Goal: Task Accomplishment & Management: Use online tool/utility

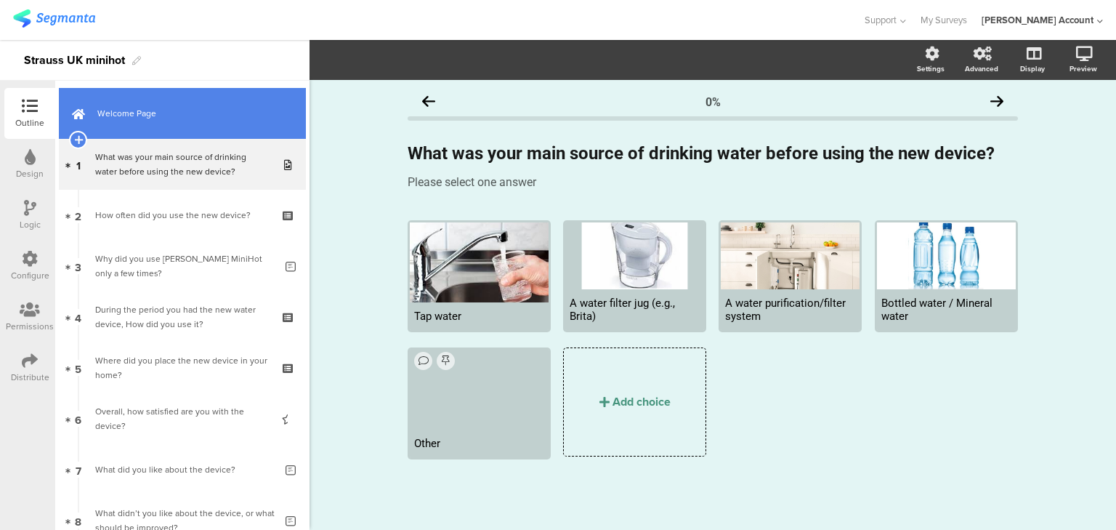
click at [146, 129] on link "Welcome Page" at bounding box center [182, 113] width 247 height 51
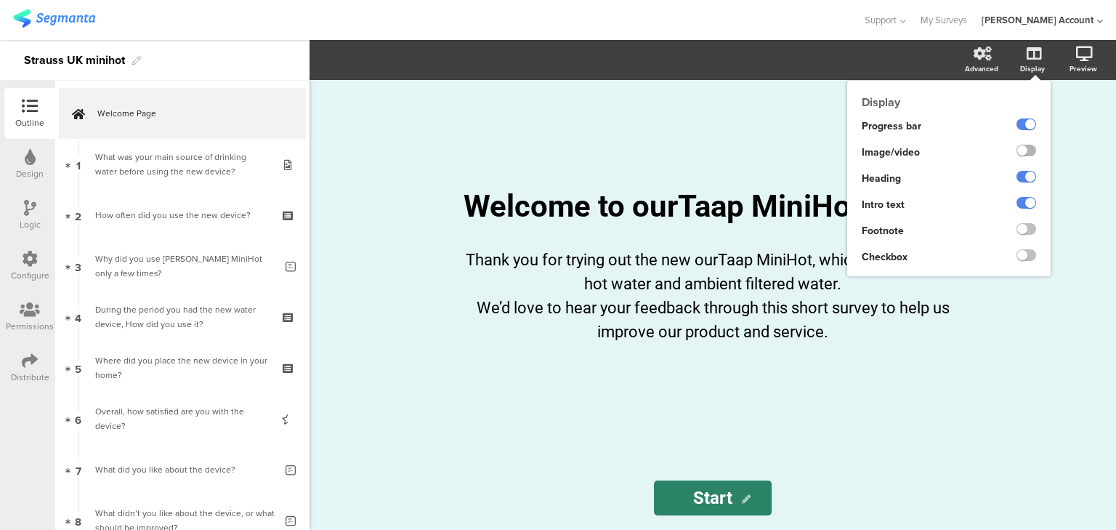
click at [1030, 151] on label at bounding box center [1027, 151] width 20 height 12
click at [0, 0] on input "checkbox" at bounding box center [0, 0] width 0 height 0
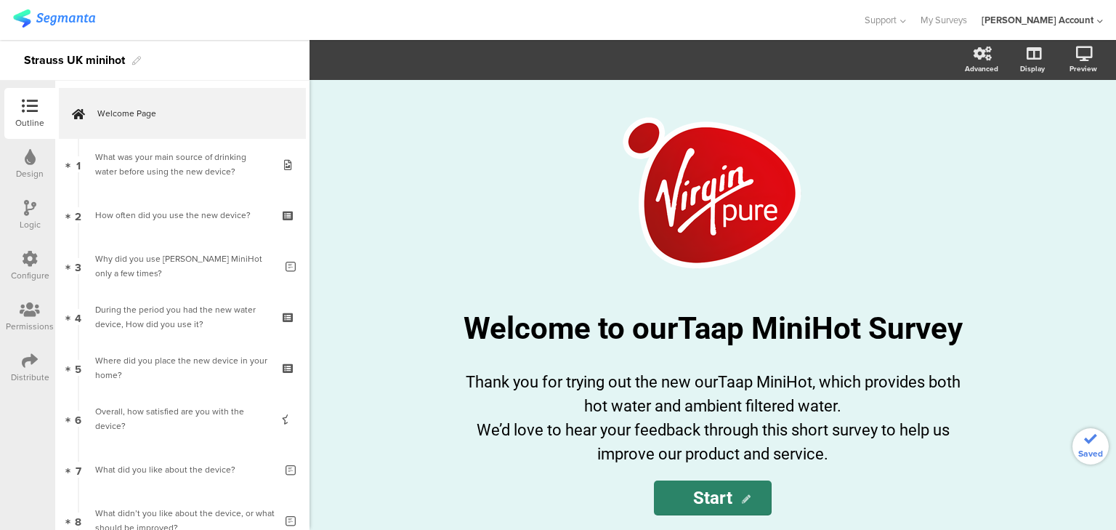
click at [397, 265] on div "/ Welcome to ourTaap MiniHot Survey Welcome to ourTaap MiniHot Survey Thank you…" at bounding box center [713, 305] width 807 height 450
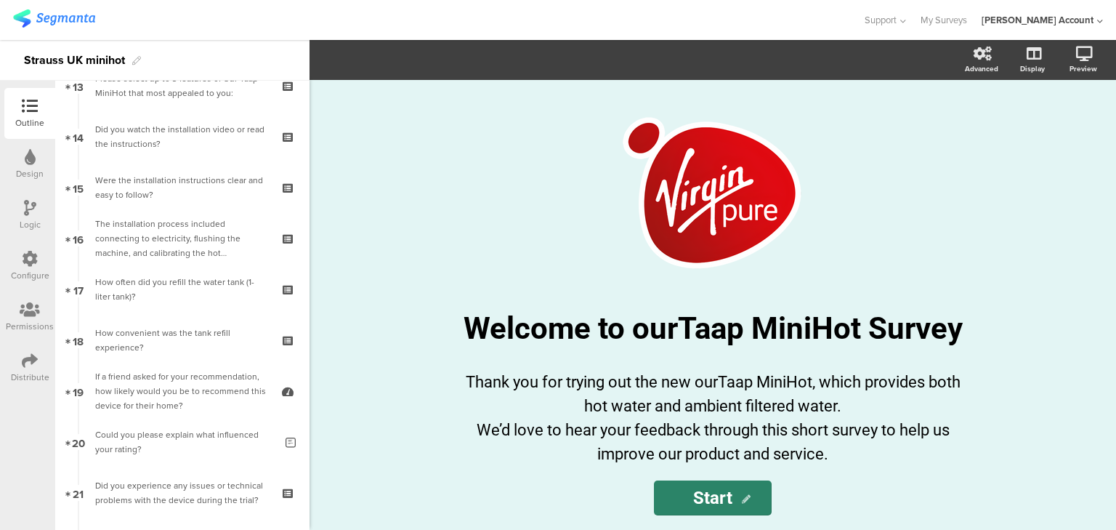
scroll to position [812, 0]
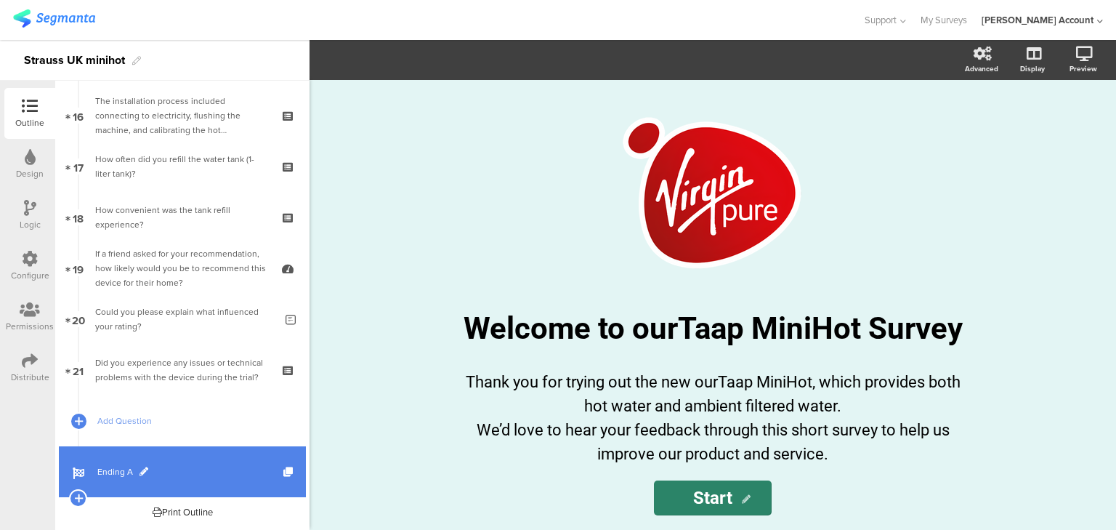
click at [96, 464] on link "Ending A" at bounding box center [182, 471] width 247 height 51
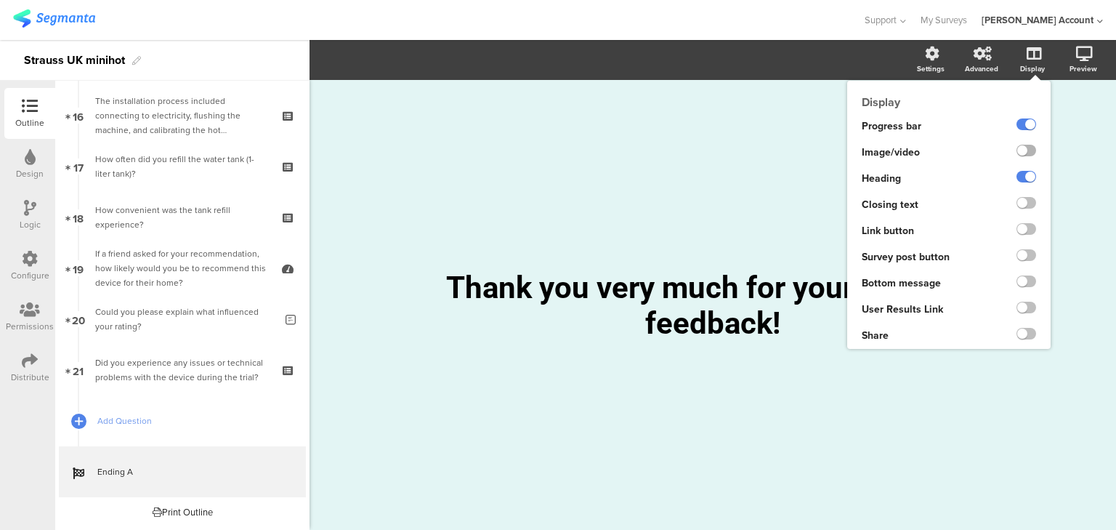
click at [1028, 153] on label at bounding box center [1027, 151] width 20 height 12
click at [0, 0] on input "checkbox" at bounding box center [0, 0] width 0 height 0
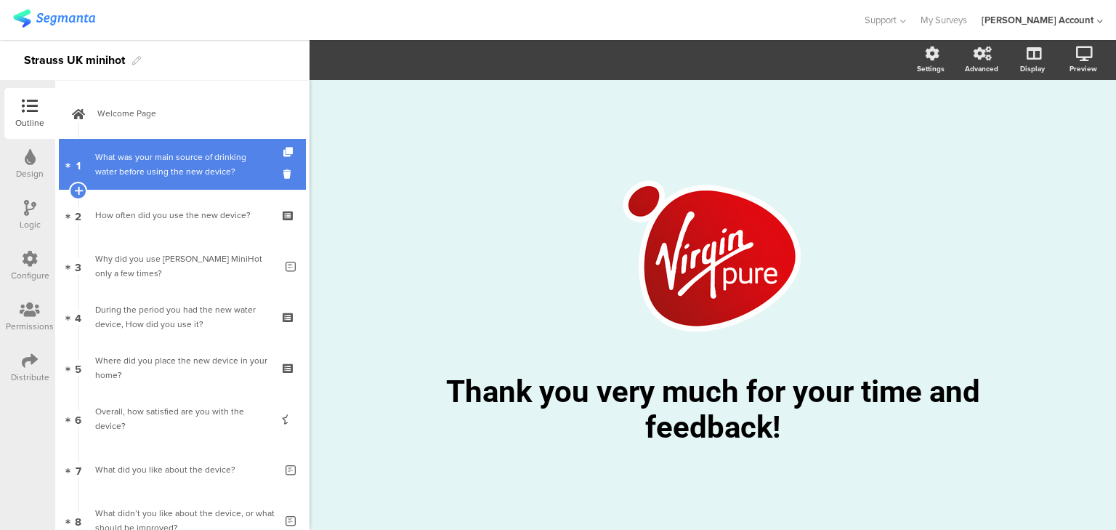
click at [191, 172] on div "What was your main source of drinking water before using the new device?" at bounding box center [182, 164] width 174 height 29
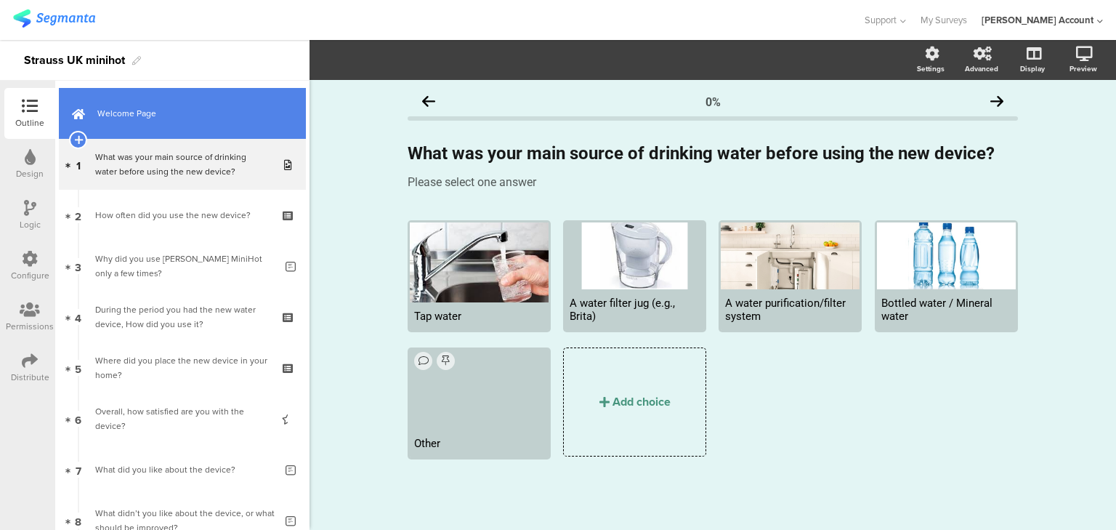
click at [108, 109] on span "Welcome Page" at bounding box center [190, 113] width 186 height 15
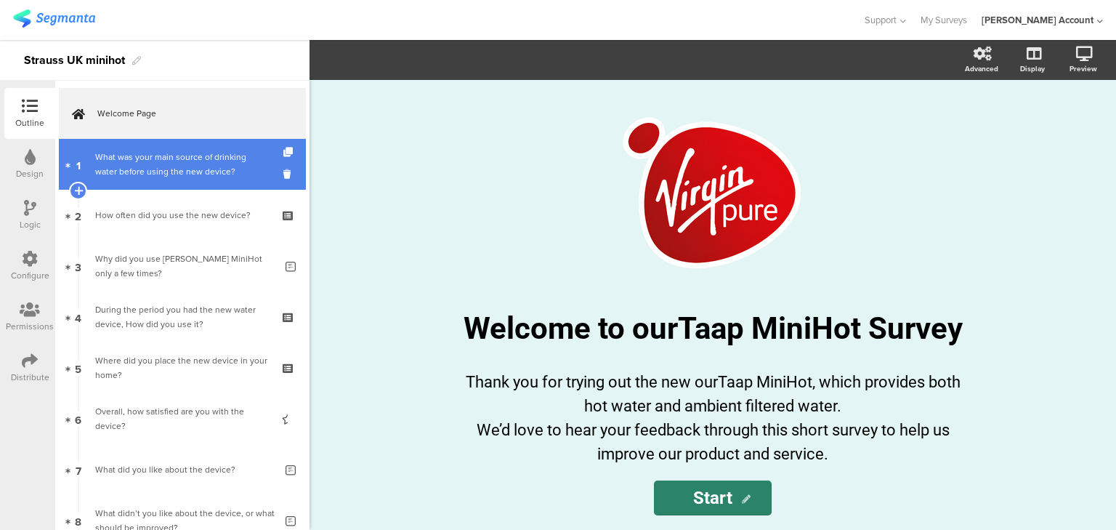
click at [185, 179] on link "1 What was your main source of drinking water before using the new device?" at bounding box center [182, 164] width 247 height 51
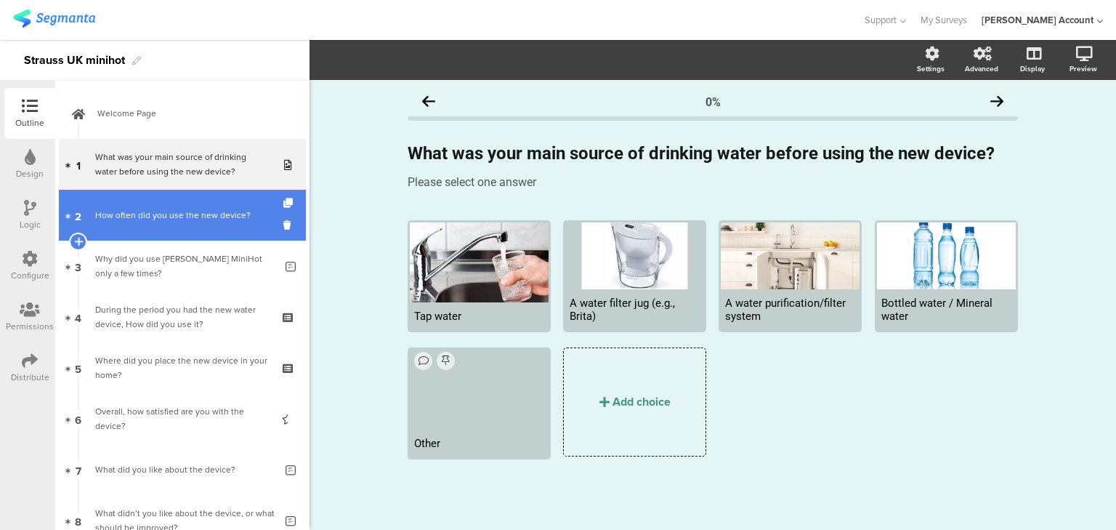
click at [199, 235] on link "2 How often did you use the new device?" at bounding box center [182, 215] width 247 height 51
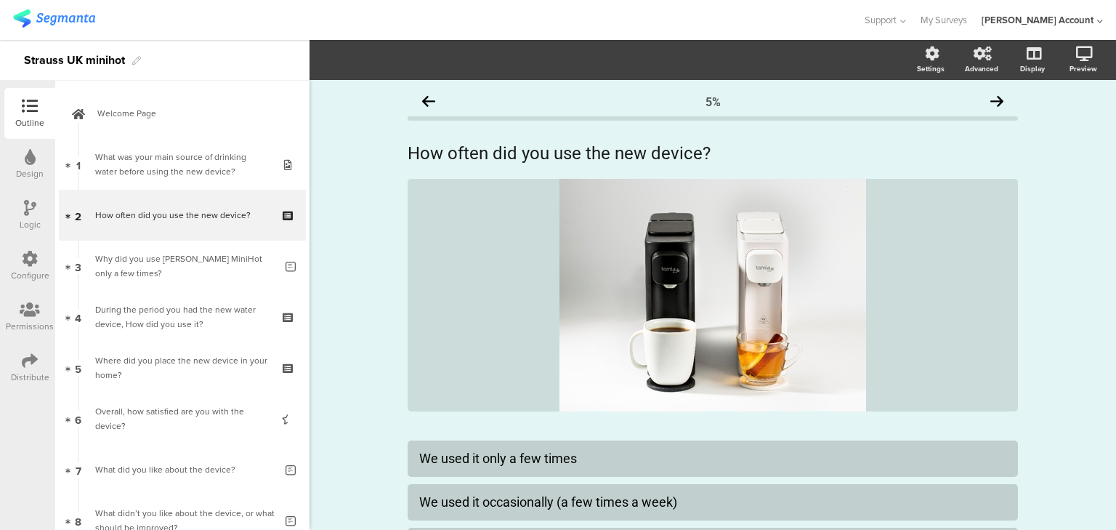
click at [340, 198] on div "5% How often did you use the new device? How often did you use the new device? /" at bounding box center [713, 373] width 807 height 586
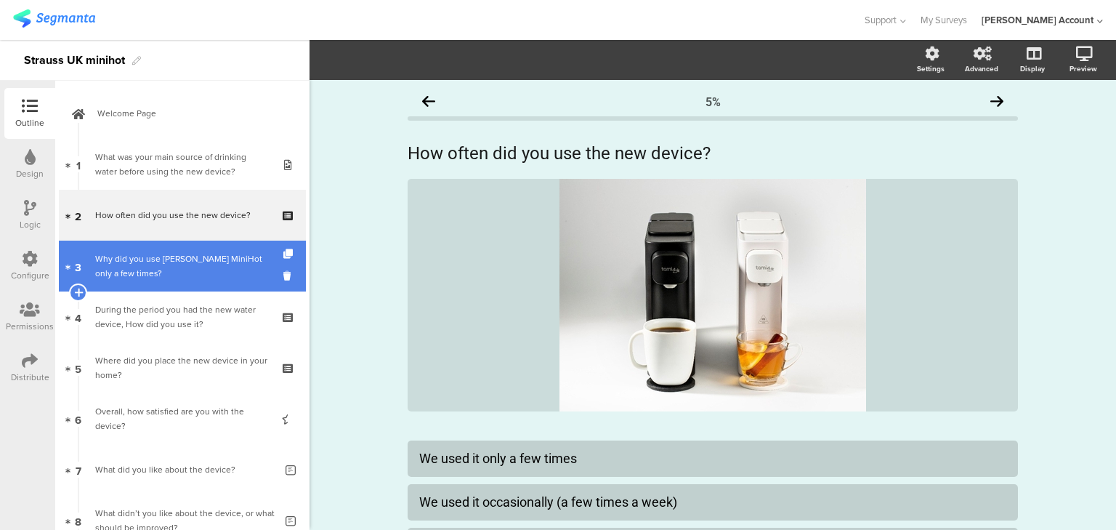
click at [145, 262] on div "Why did you use Tapp MiniHot only a few times?" at bounding box center [185, 265] width 180 height 29
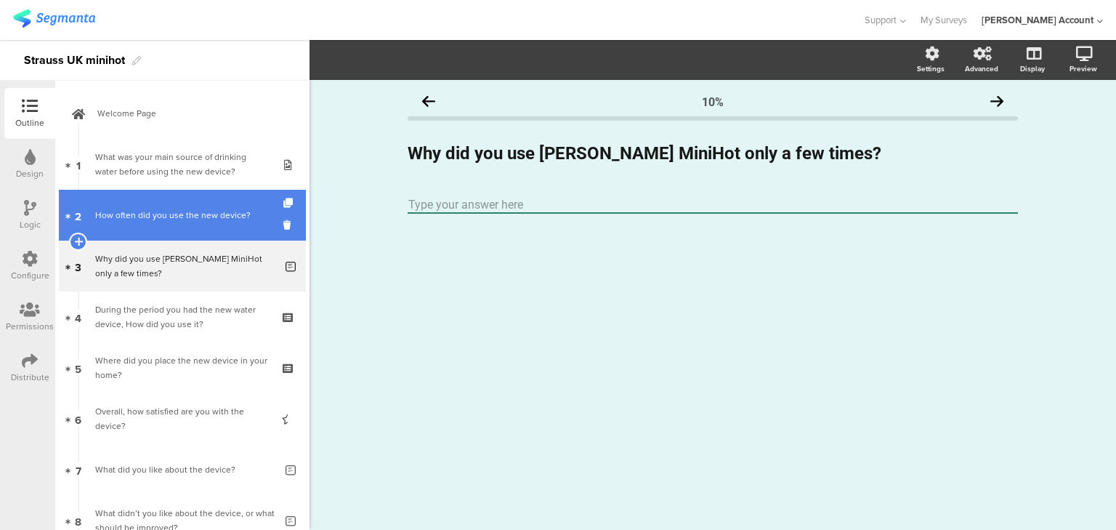
click at [157, 216] on div "How often did you use the new device?" at bounding box center [182, 215] width 174 height 15
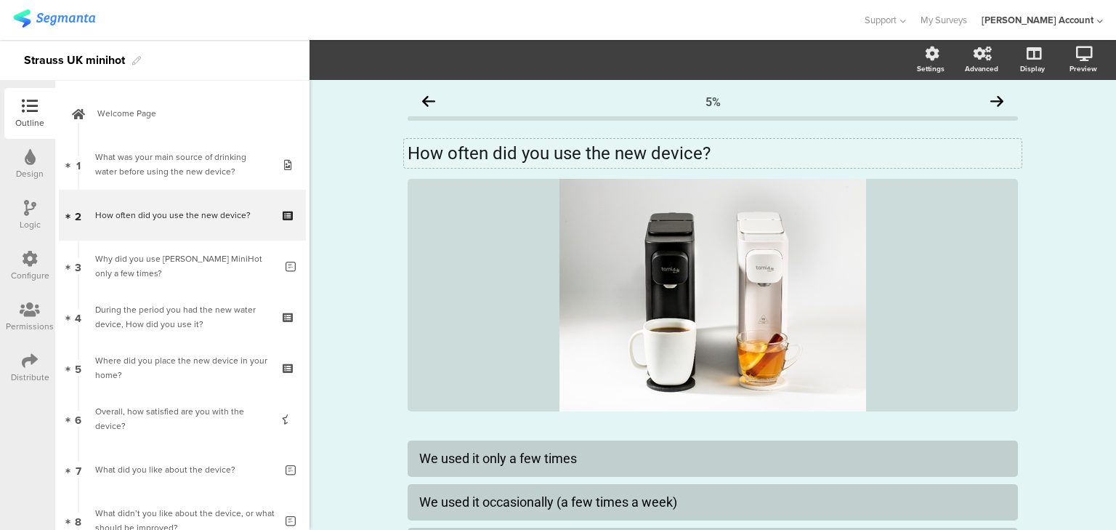
click at [459, 145] on p "How often did you use the new device?" at bounding box center [713, 153] width 611 height 22
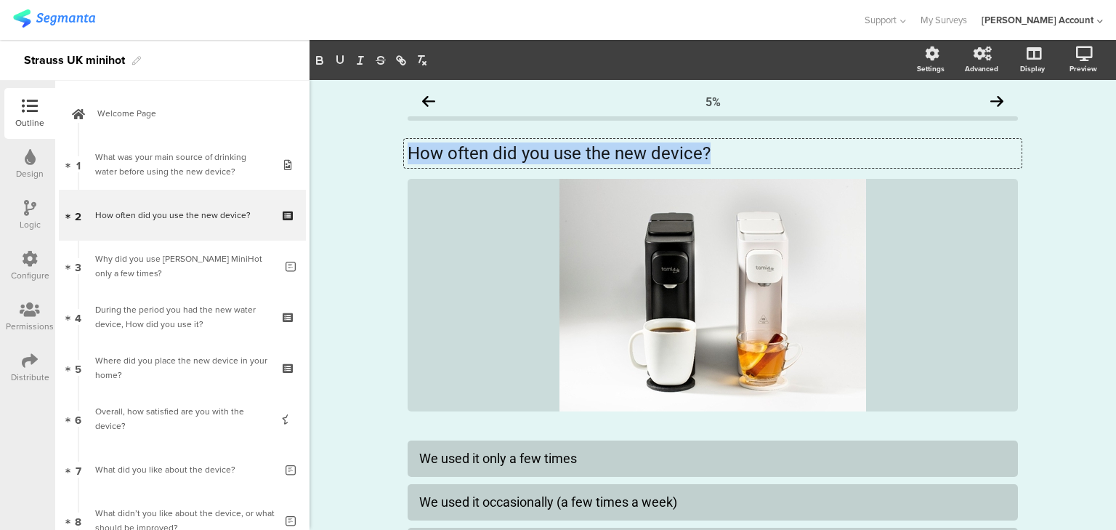
click at [459, 145] on p "How often did you use the new device?" at bounding box center [713, 153] width 611 height 22
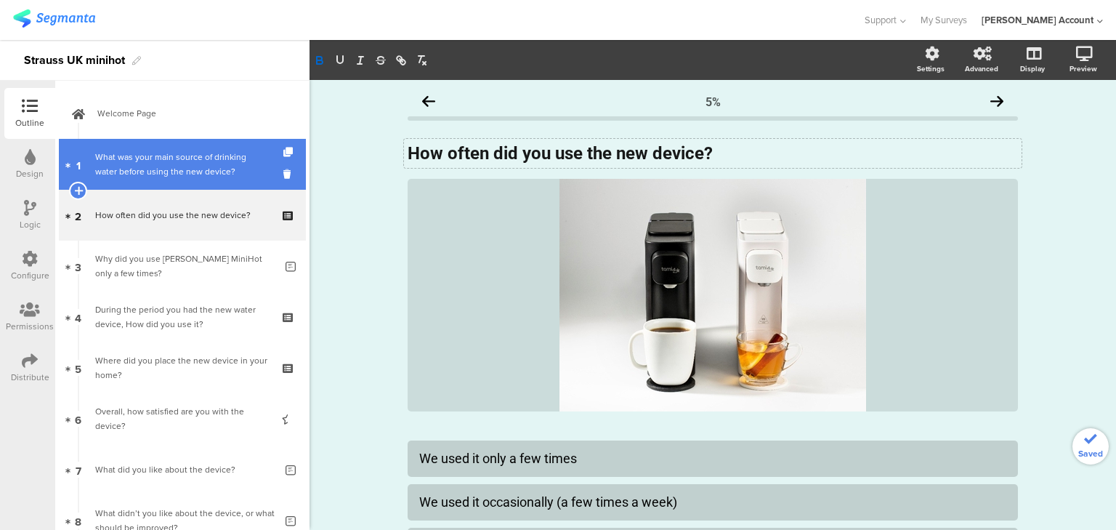
click at [129, 158] on div "What was your main source of drinking water before using the new device?" at bounding box center [182, 164] width 174 height 29
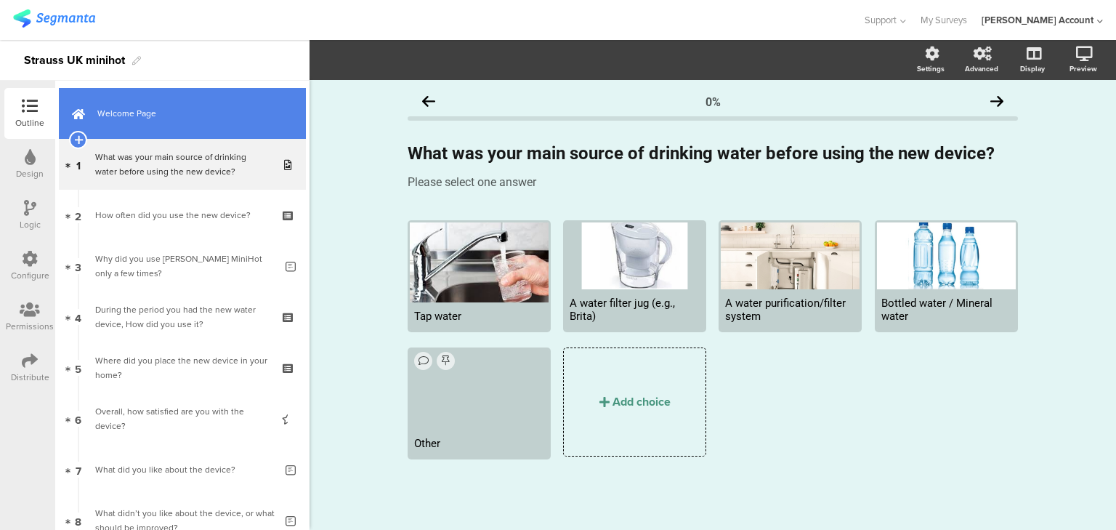
click at [102, 110] on span "Welcome Page" at bounding box center [190, 113] width 186 height 15
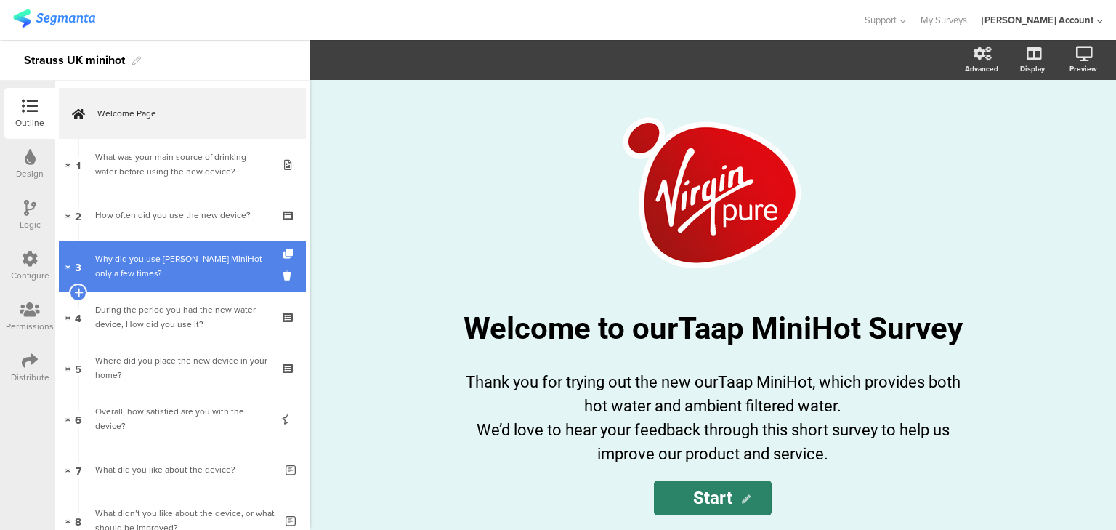
click at [153, 259] on div "Why did you use Tapp MiniHot only a few times?" at bounding box center [185, 265] width 180 height 29
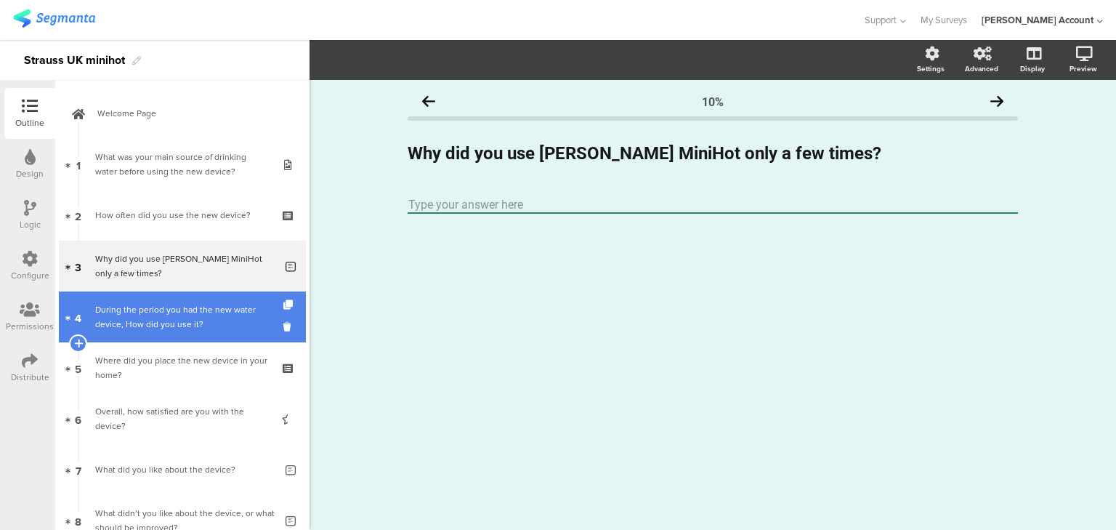
click at [157, 331] on link "4 During the period you had the new water device, How did you use it?" at bounding box center [182, 316] width 247 height 51
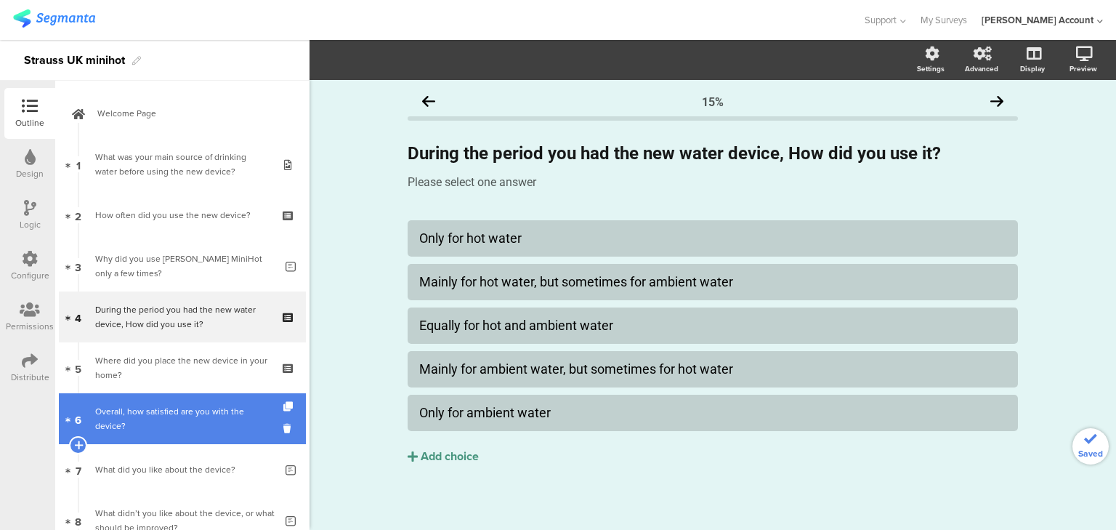
click at [150, 415] on div "Overall, how satisfied are you with the device?" at bounding box center [182, 418] width 174 height 29
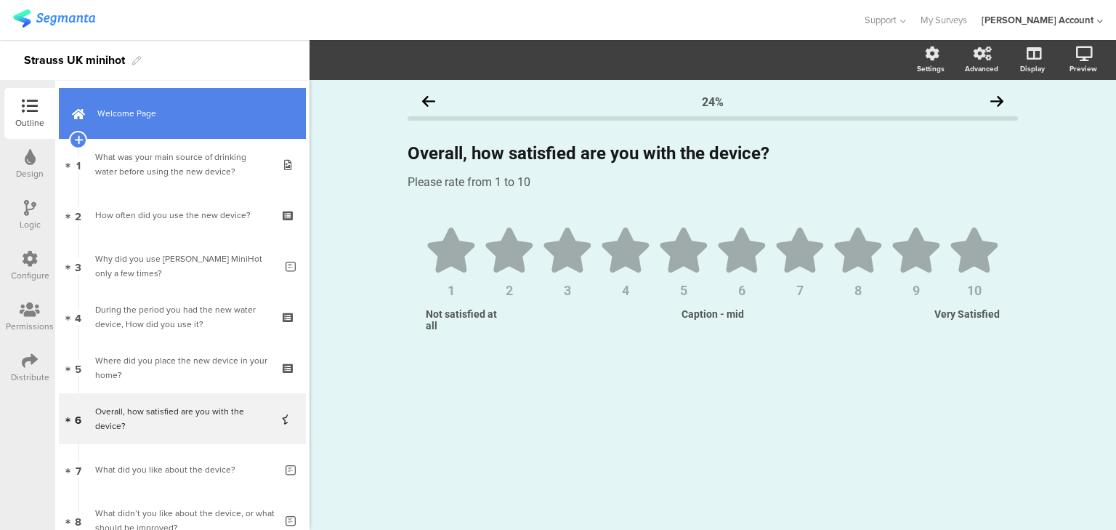
click at [135, 116] on span "Welcome Page" at bounding box center [190, 113] width 186 height 15
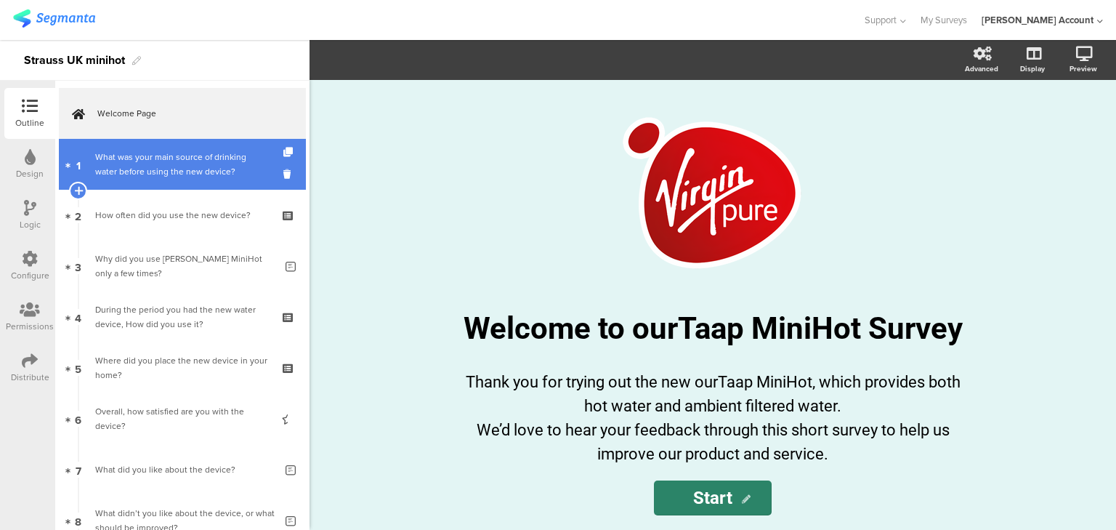
click at [147, 166] on div "What was your main source of drinking water before using the new device?" at bounding box center [182, 164] width 174 height 29
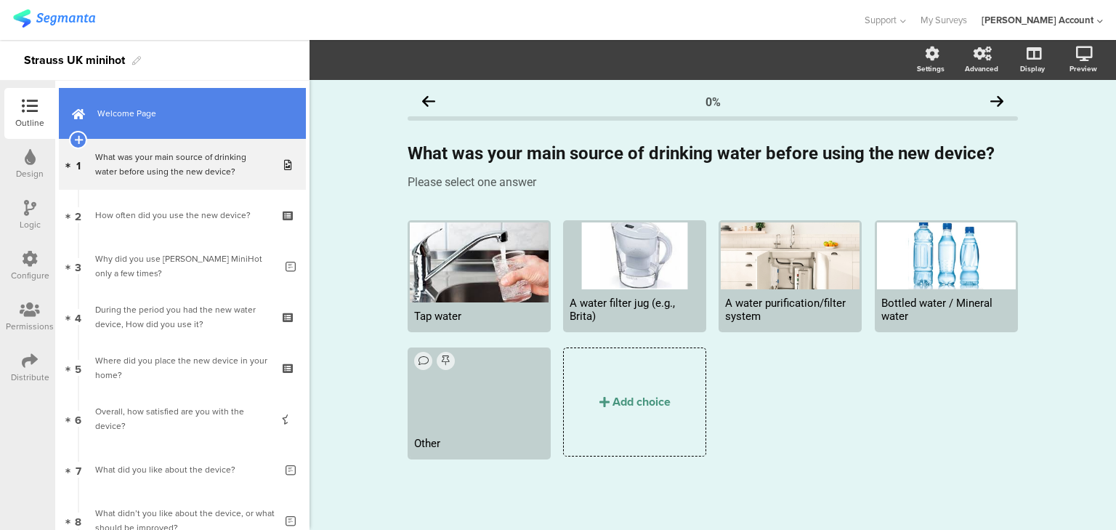
click at [172, 126] on link "Welcome Page" at bounding box center [182, 113] width 247 height 51
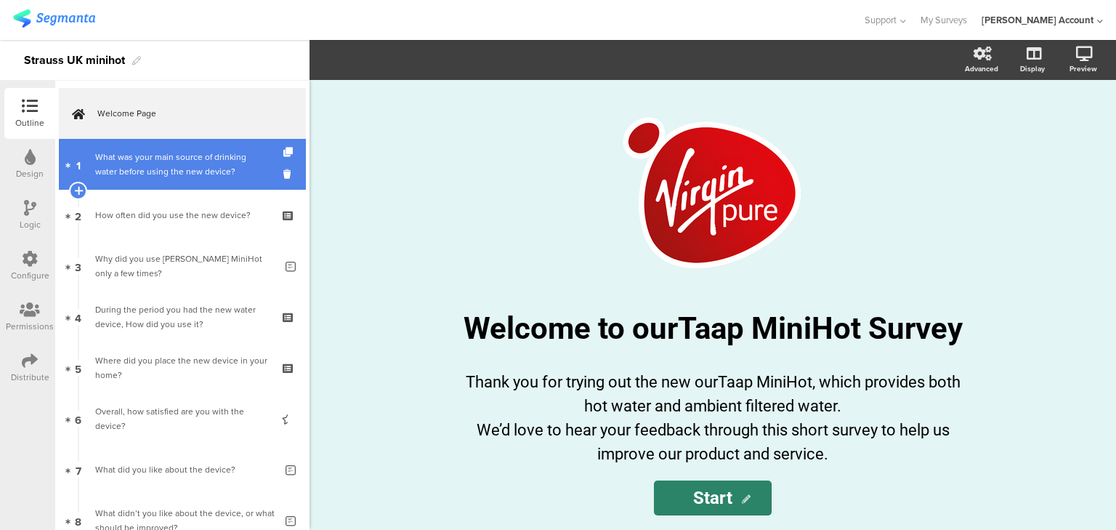
click at [173, 158] on div "What was your main source of drinking water before using the new device?" at bounding box center [182, 164] width 174 height 29
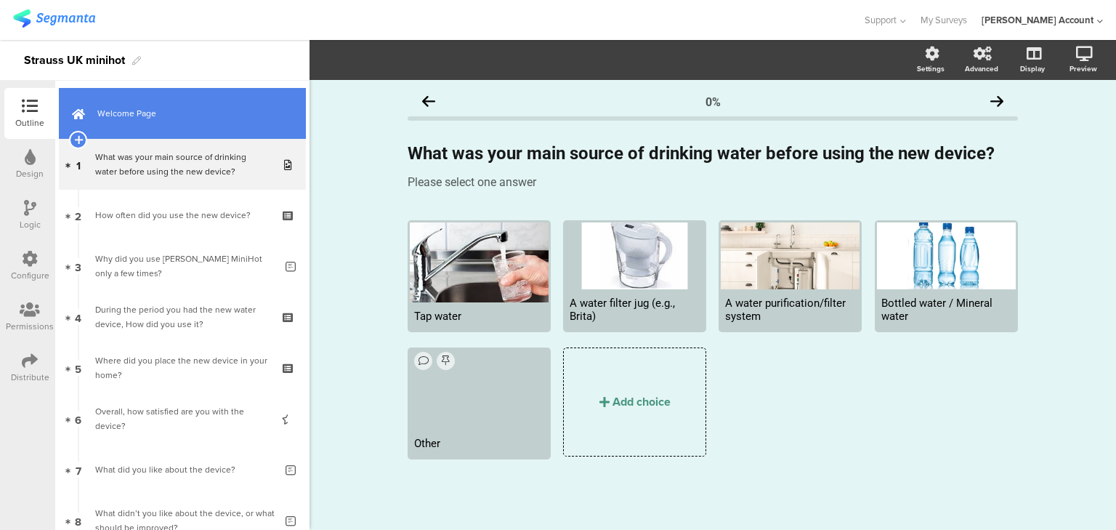
click at [126, 123] on link "Welcome Page" at bounding box center [182, 113] width 247 height 51
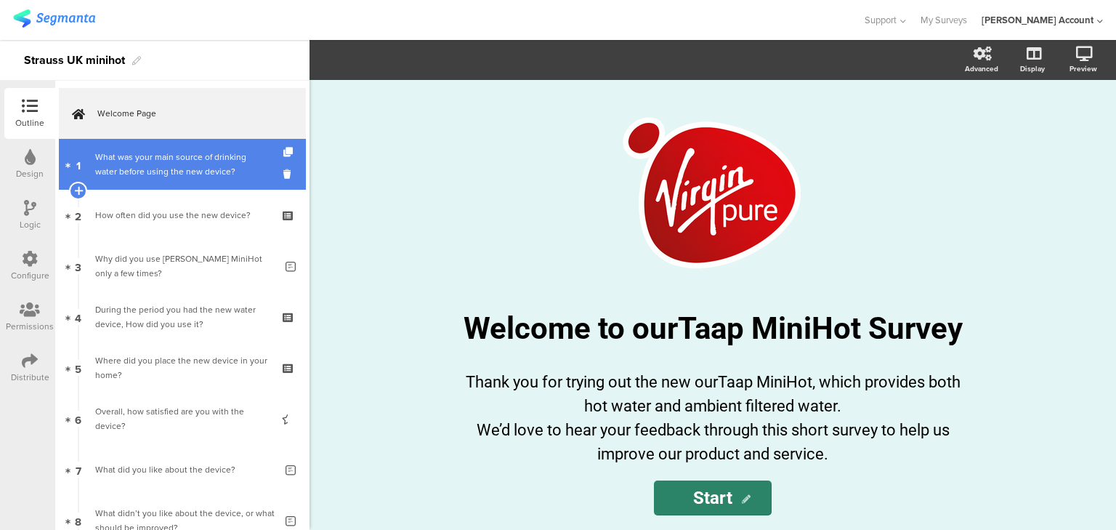
click at [132, 154] on div "What was your main source of drinking water before using the new device?" at bounding box center [182, 164] width 174 height 29
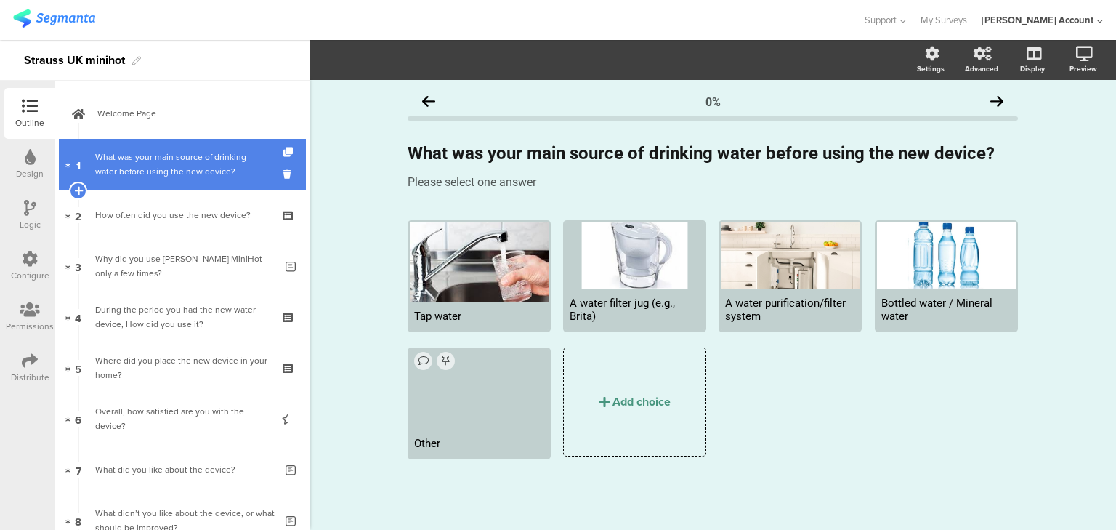
click at [174, 171] on div "What was your main source of drinking water before using the new device?" at bounding box center [182, 164] width 174 height 29
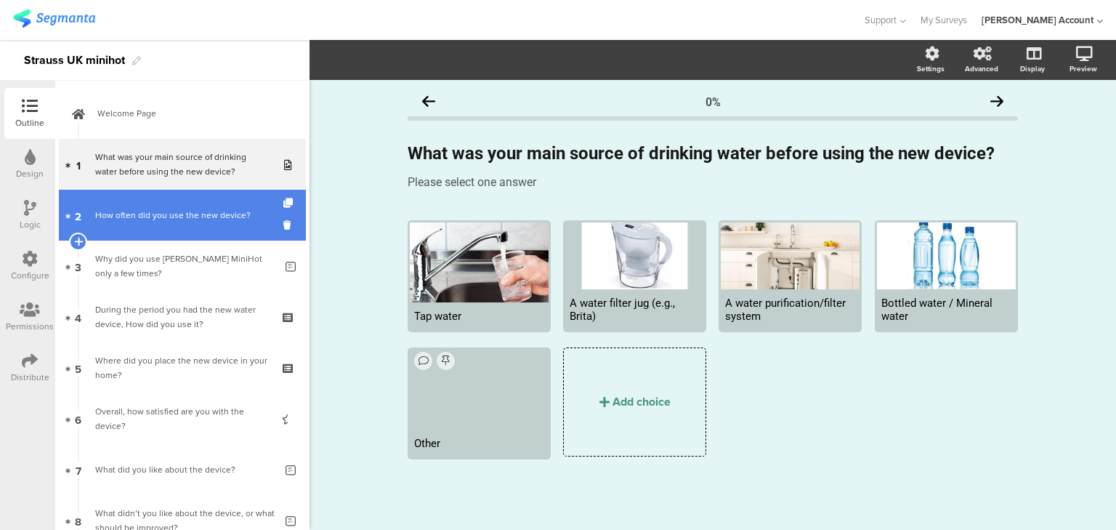
click at [195, 220] on div "How often did you use the new device?" at bounding box center [182, 215] width 174 height 15
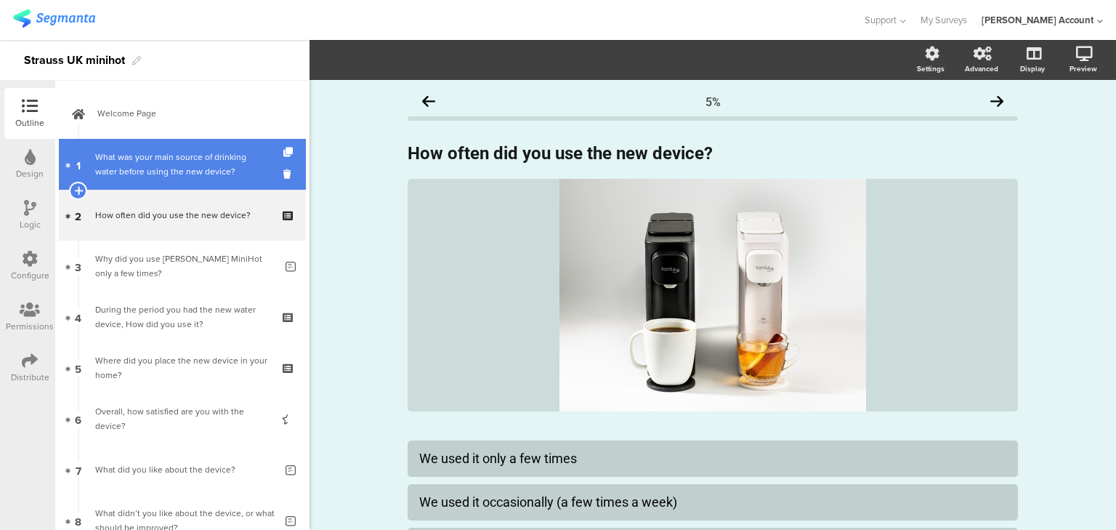
click at [186, 175] on div "What was your main source of drinking water before using the new device?" at bounding box center [182, 164] width 174 height 29
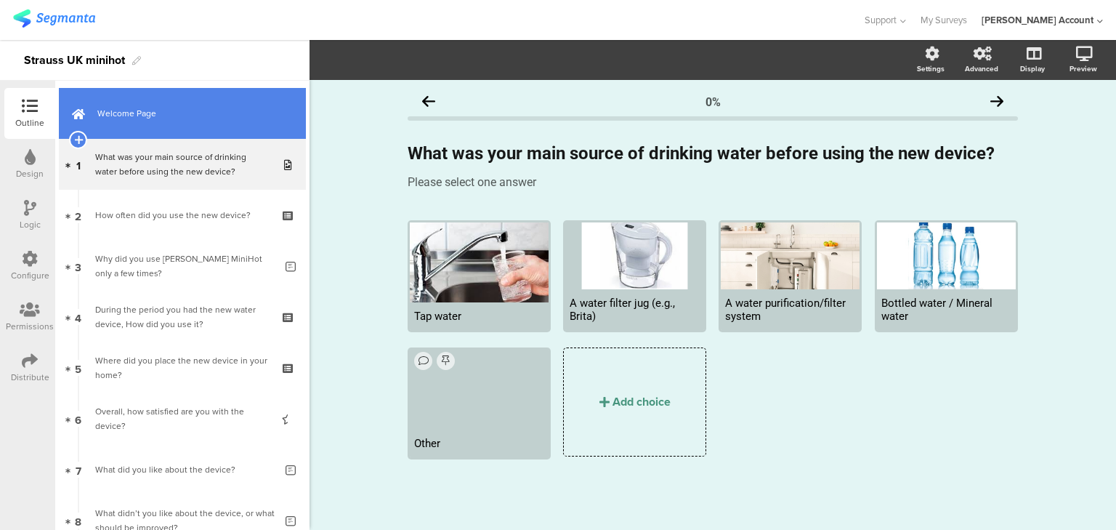
click at [119, 119] on span "Welcome Page" at bounding box center [190, 113] width 186 height 15
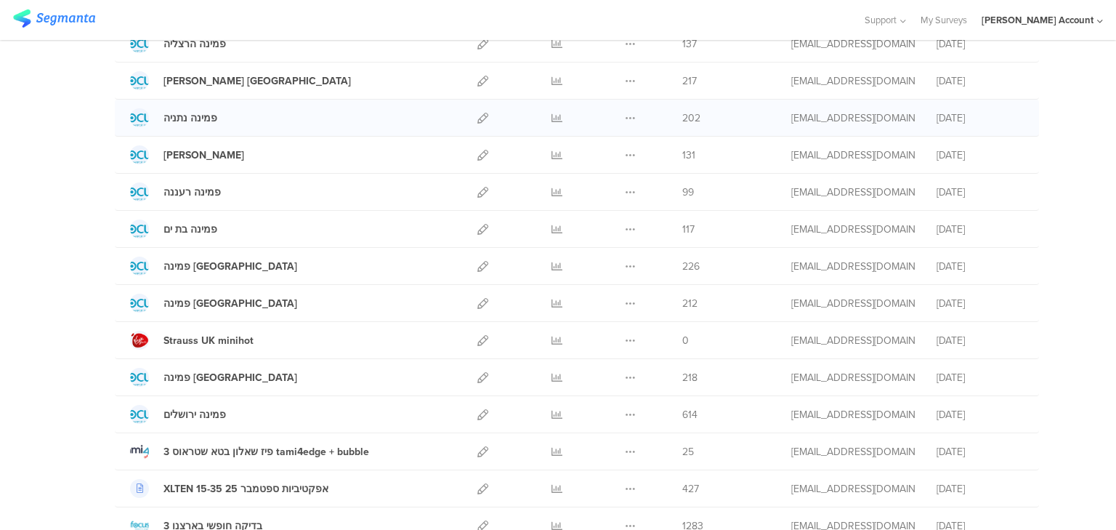
scroll to position [233, 0]
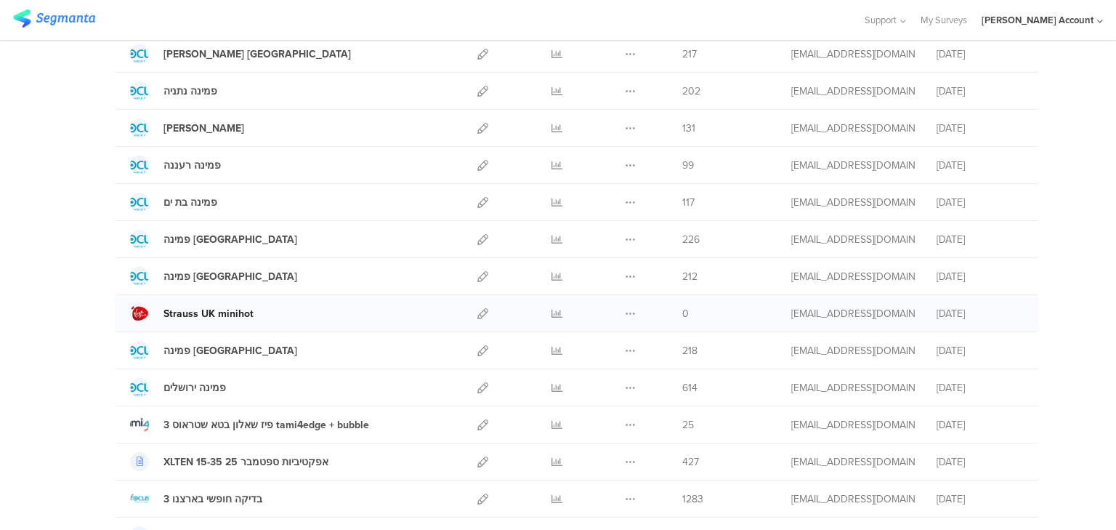
click at [227, 309] on div "Strauss UK minihot" at bounding box center [209, 313] width 90 height 15
click at [478, 313] on icon at bounding box center [483, 313] width 11 height 11
click at [201, 314] on div "Strauss UK minihot" at bounding box center [209, 313] width 90 height 15
click at [216, 311] on div "Strauss UK minihot" at bounding box center [209, 313] width 90 height 15
click at [216, 310] on div "Strauss UK minihot" at bounding box center [209, 313] width 90 height 15
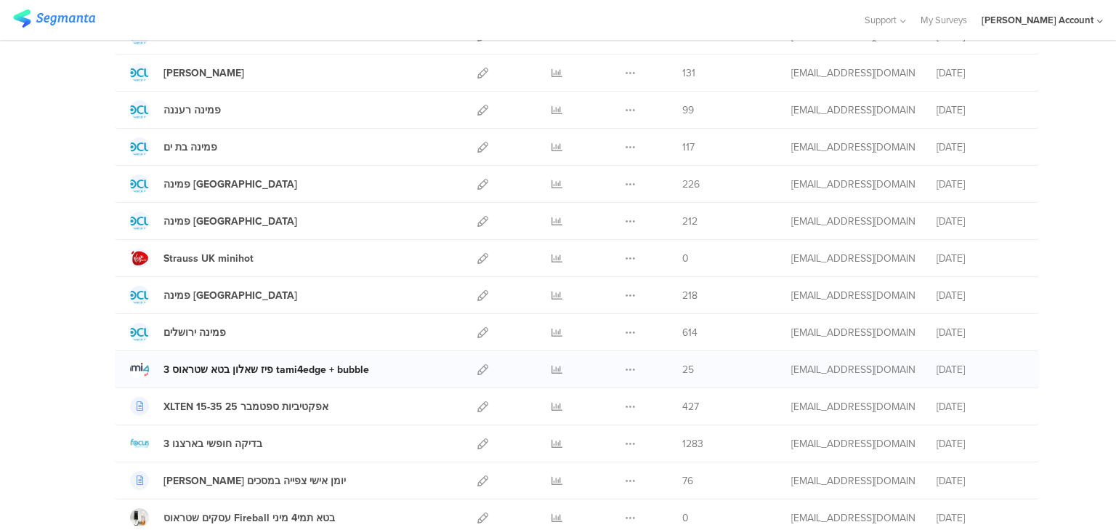
scroll to position [291, 0]
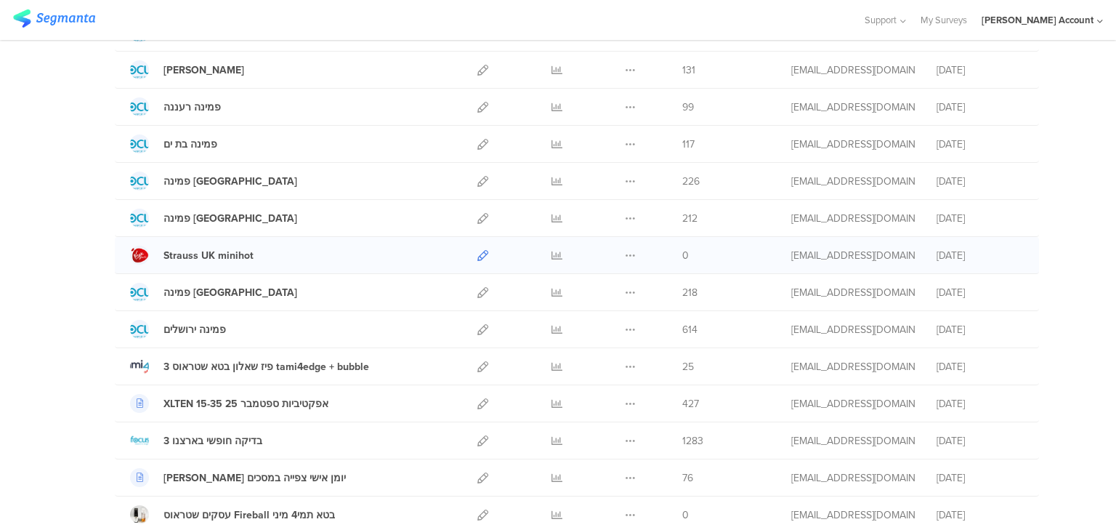
click at [478, 255] on icon at bounding box center [483, 255] width 11 height 11
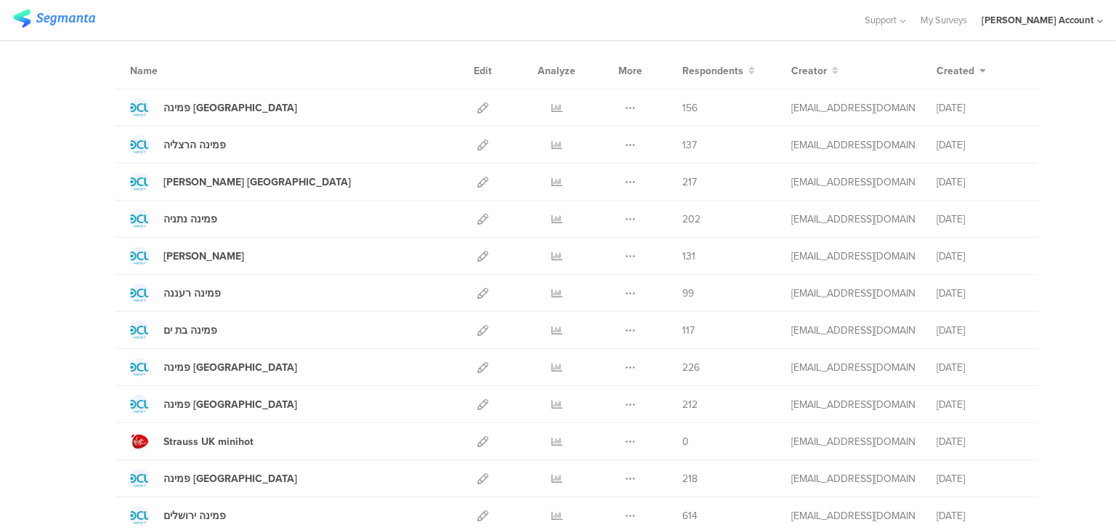
scroll to position [0, 0]
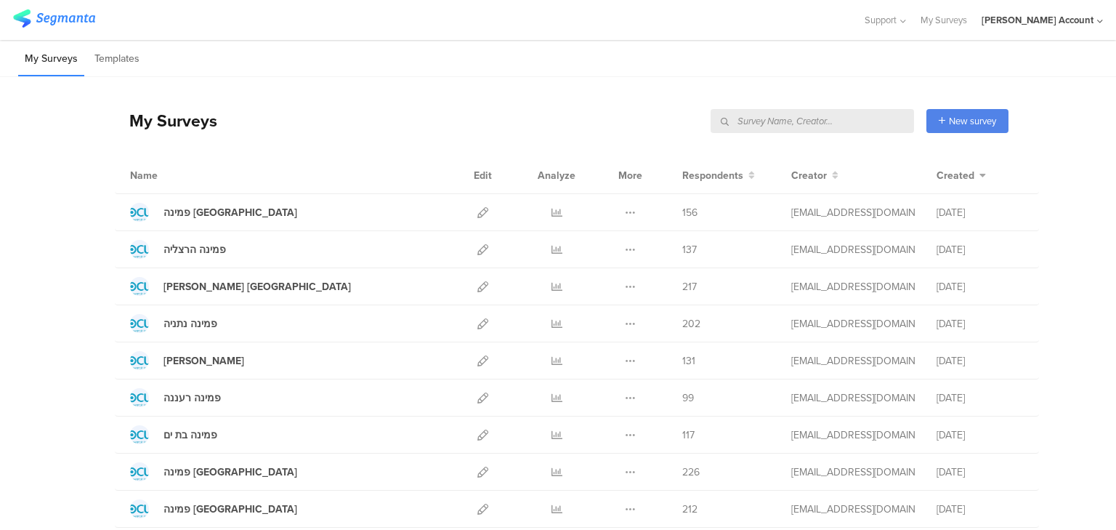
click at [860, 119] on input "text" at bounding box center [813, 121] width 204 height 24
type input "UK"
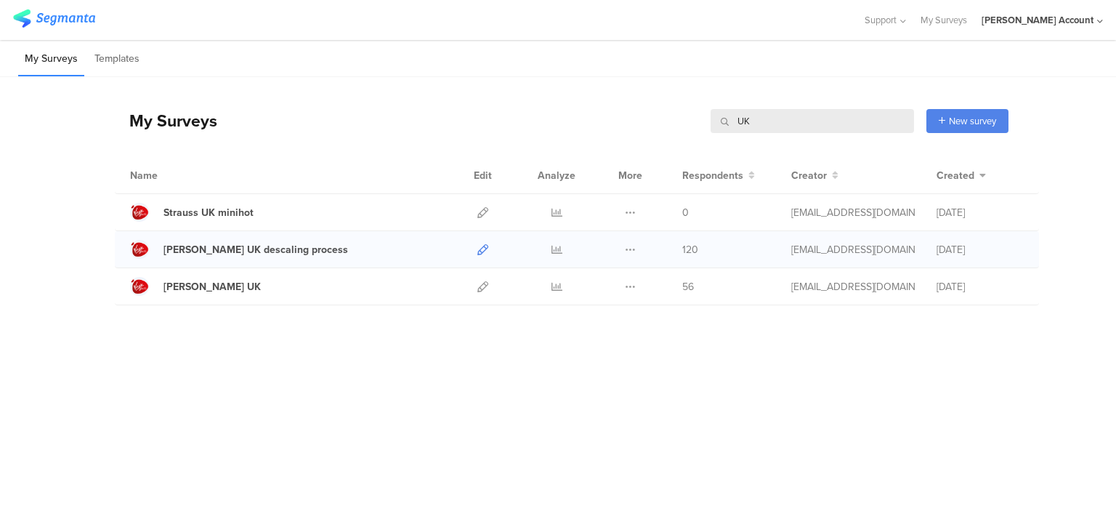
click at [478, 247] on icon at bounding box center [483, 249] width 11 height 11
click at [484, 285] on icon at bounding box center [483, 286] width 11 height 11
click at [209, 208] on div "Strauss UK minihot" at bounding box center [209, 212] width 90 height 15
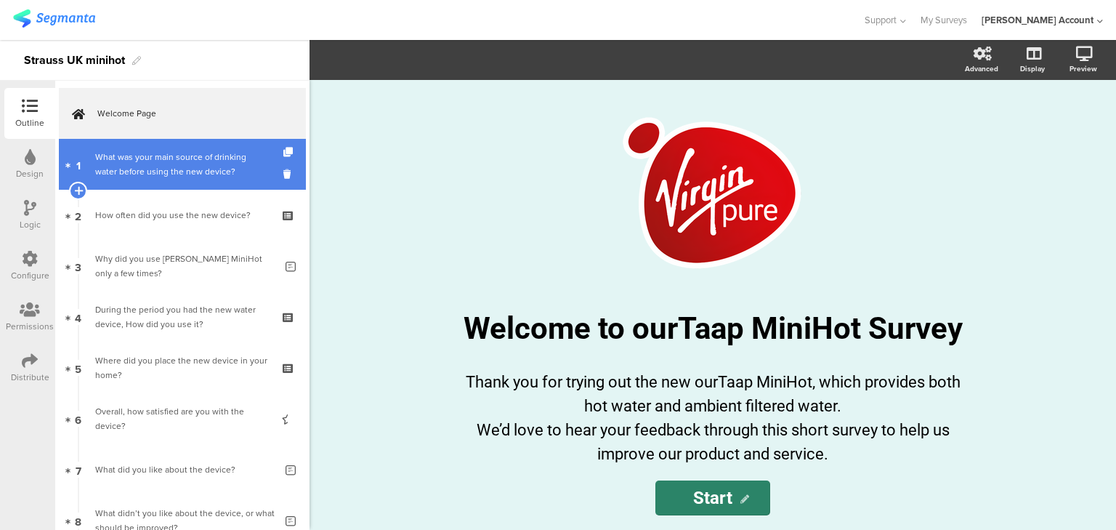
click at [152, 174] on div "What was your main source of drinking water before using the new device?" at bounding box center [182, 164] width 174 height 29
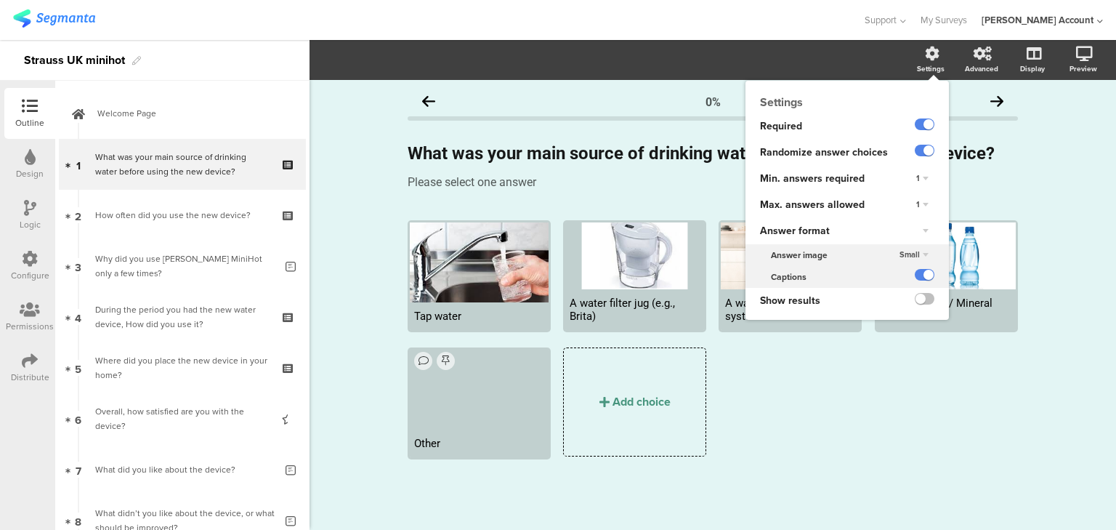
click at [916, 252] on span "Small" at bounding box center [910, 255] width 20 height 12
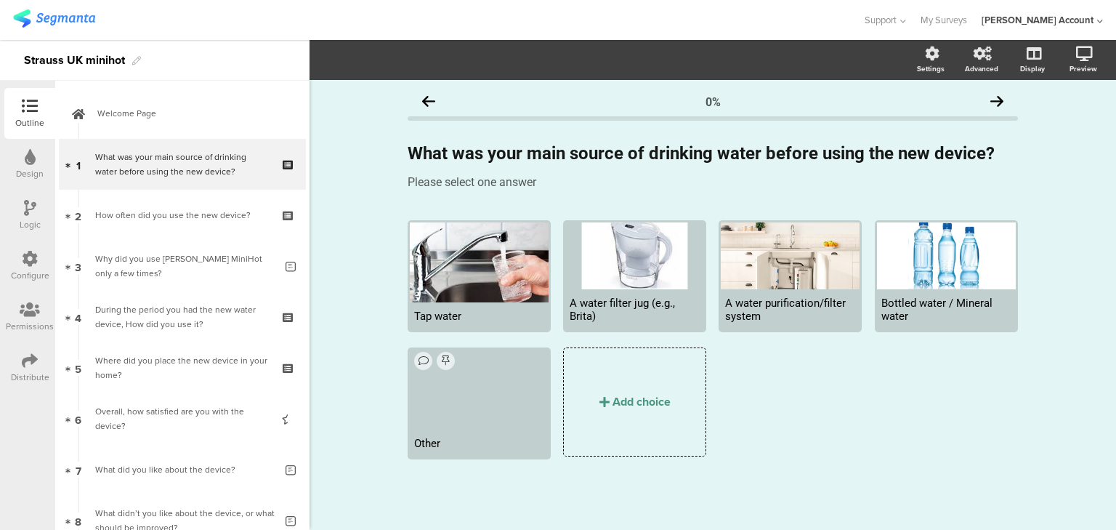
click at [1052, 270] on div "0% What was your main source of drinking water before using the new device? Wha…" at bounding box center [713, 305] width 807 height 450
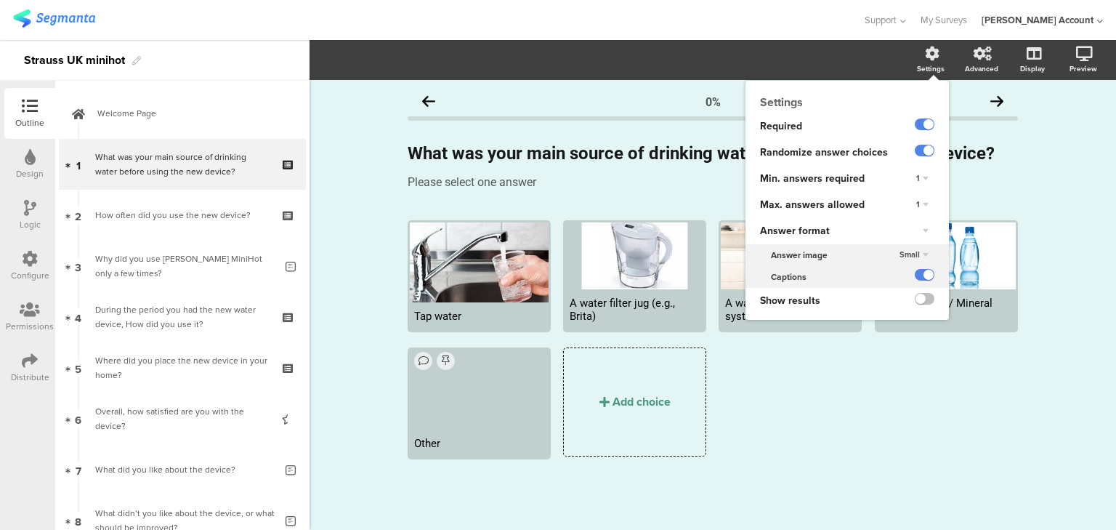
click at [926, 65] on div "Settings" at bounding box center [931, 68] width 28 height 11
click at [919, 275] on label at bounding box center [925, 275] width 20 height 12
click at [0, 0] on input "checkbox" at bounding box center [0, 0] width 0 height 0
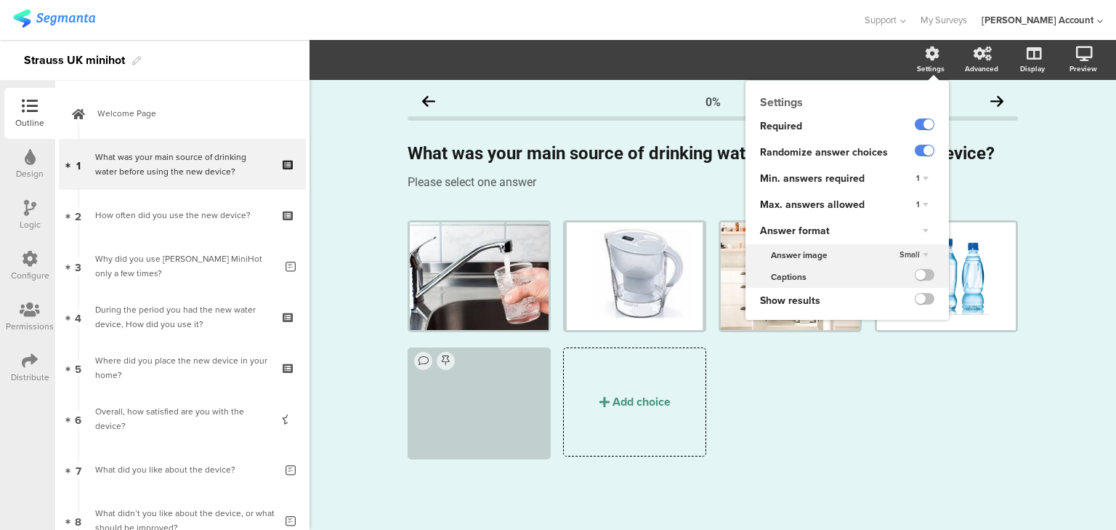
click at [935, 63] on div "Settings" at bounding box center [931, 68] width 28 height 11
click at [921, 270] on label at bounding box center [925, 275] width 20 height 12
click at [0, 0] on input "checkbox" at bounding box center [0, 0] width 0 height 0
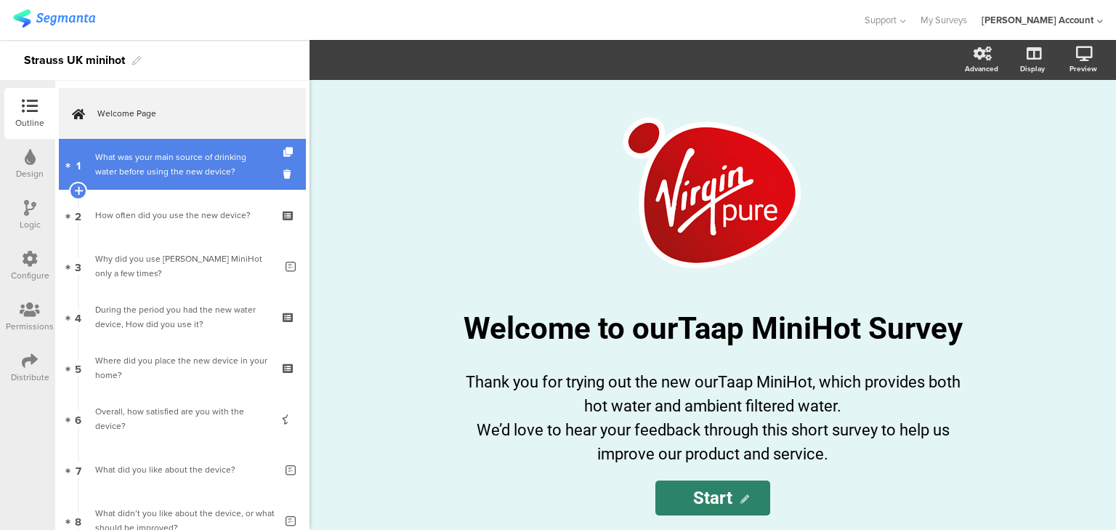
click at [184, 173] on div "What was your main source of drinking water before using the new device?" at bounding box center [182, 164] width 174 height 29
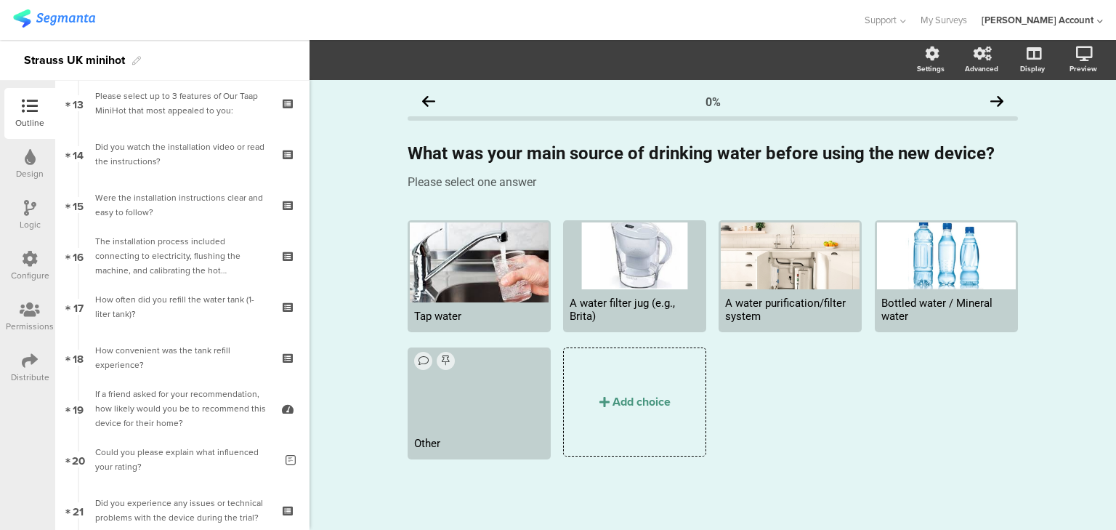
scroll to position [812, 0]
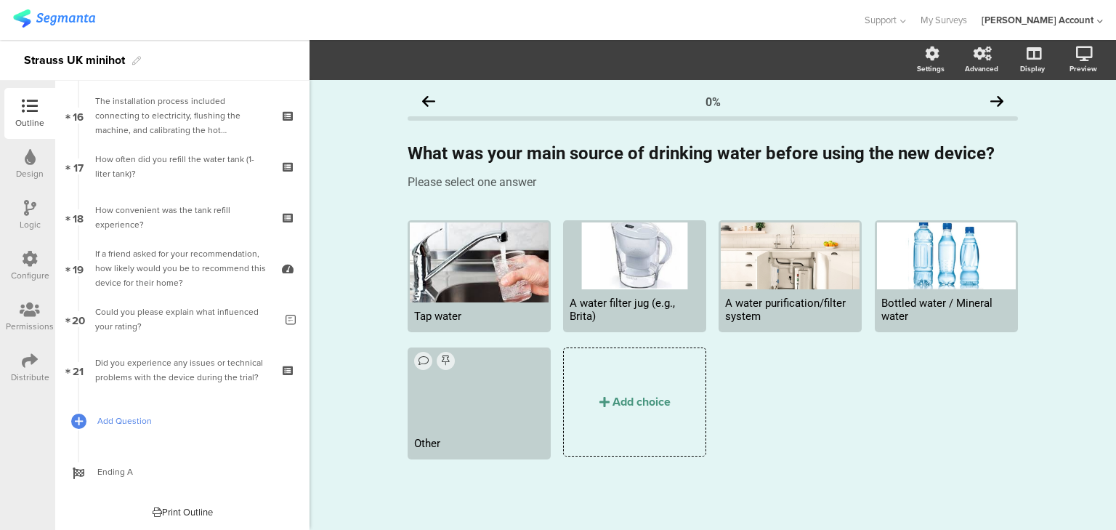
click at [125, 420] on span "Add Question" at bounding box center [190, 421] width 186 height 15
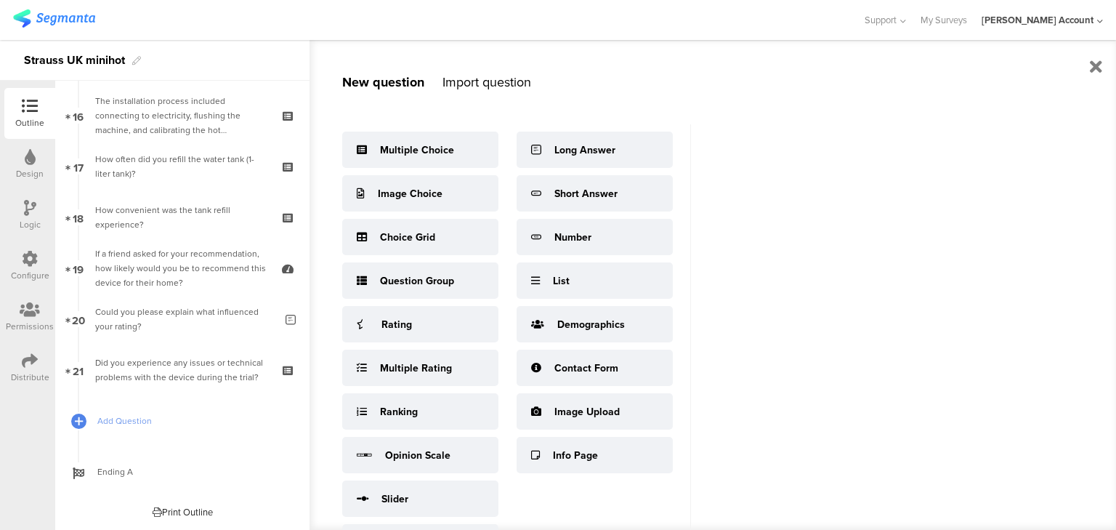
click at [486, 74] on div "Import question" at bounding box center [487, 82] width 89 height 19
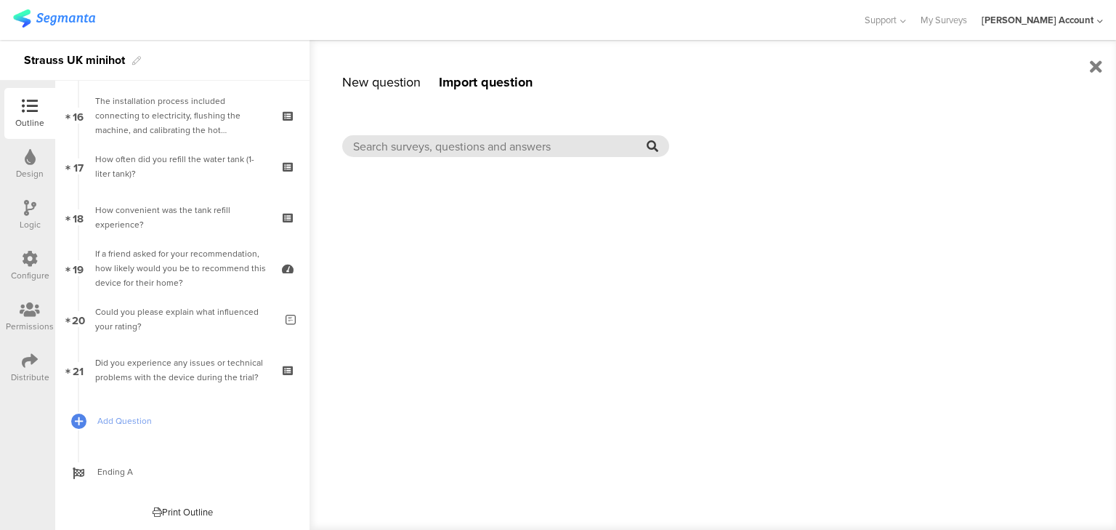
click at [461, 147] on input "text" at bounding box center [500, 146] width 294 height 17
paste input "And finally, what was your main source of drinking water at home before you pur…"
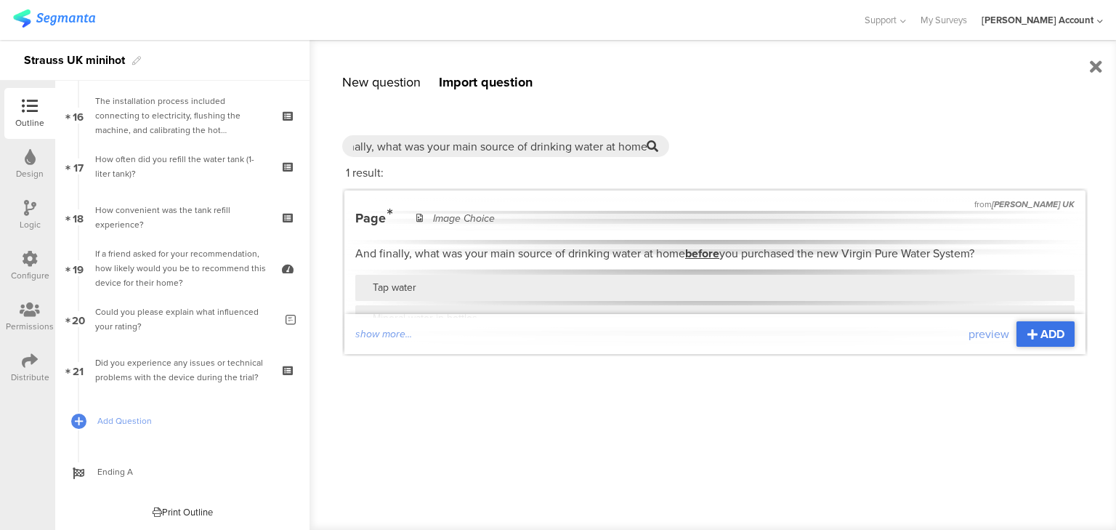
type input "And finally, what was your main source of drinking water at home"
click at [1061, 334] on span "ADD" at bounding box center [1053, 334] width 24 height 17
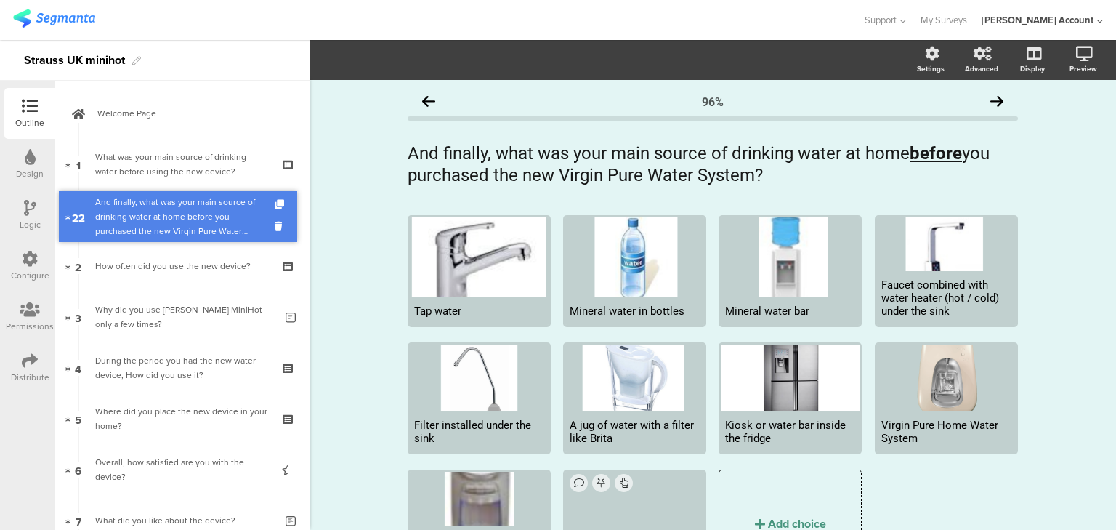
drag, startPoint x: 171, startPoint y: 421, endPoint x: 159, endPoint y: 217, distance: 203.8
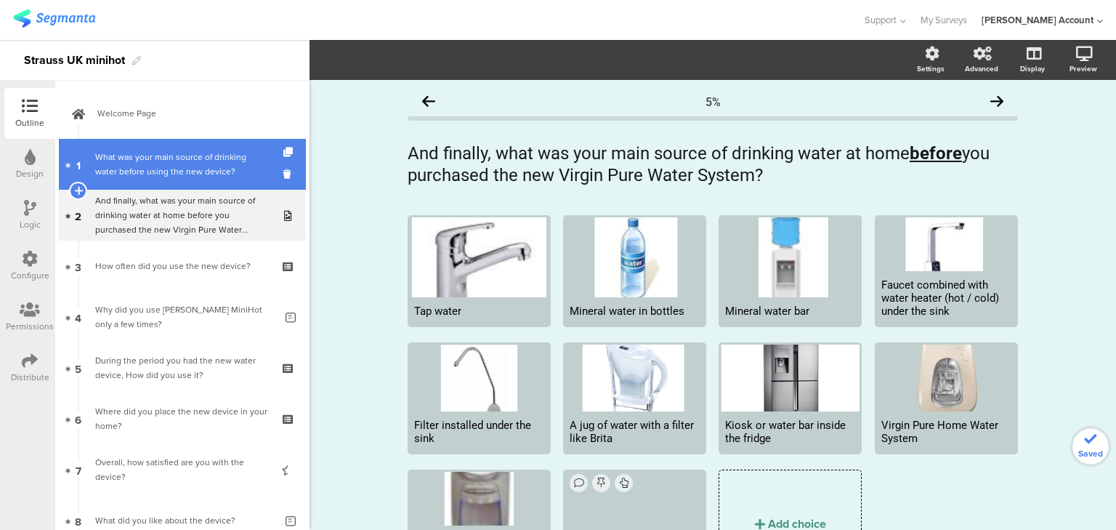
click at [127, 170] on div "What was your main source of drinking water before using the new device?" at bounding box center [182, 164] width 174 height 29
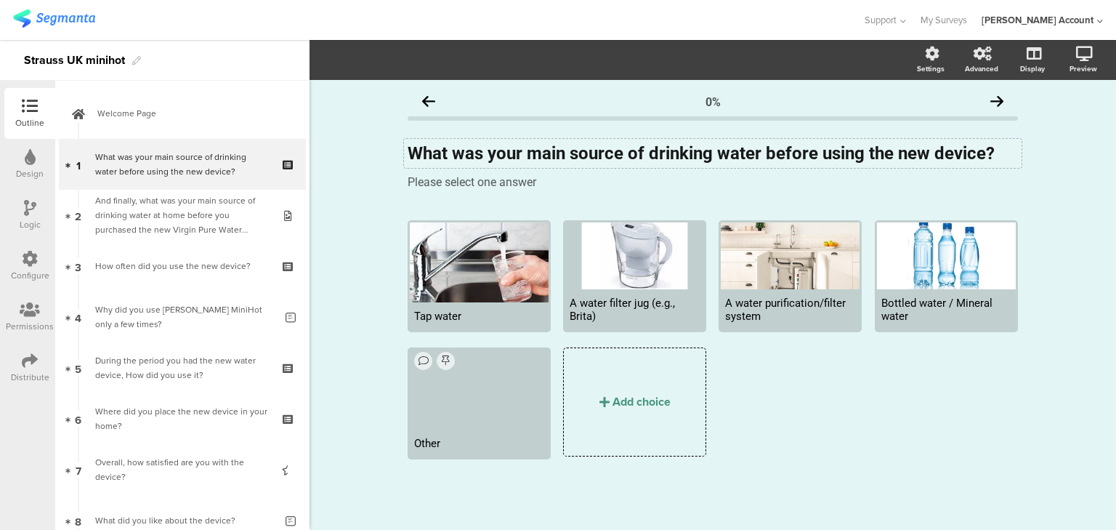
click at [493, 151] on div "What was your main source of drinking water before using the new device? What w…" at bounding box center [713, 153] width 618 height 29
click at [493, 151] on strong "What was your main source of drinking water before using the new device?" at bounding box center [701, 153] width 587 height 20
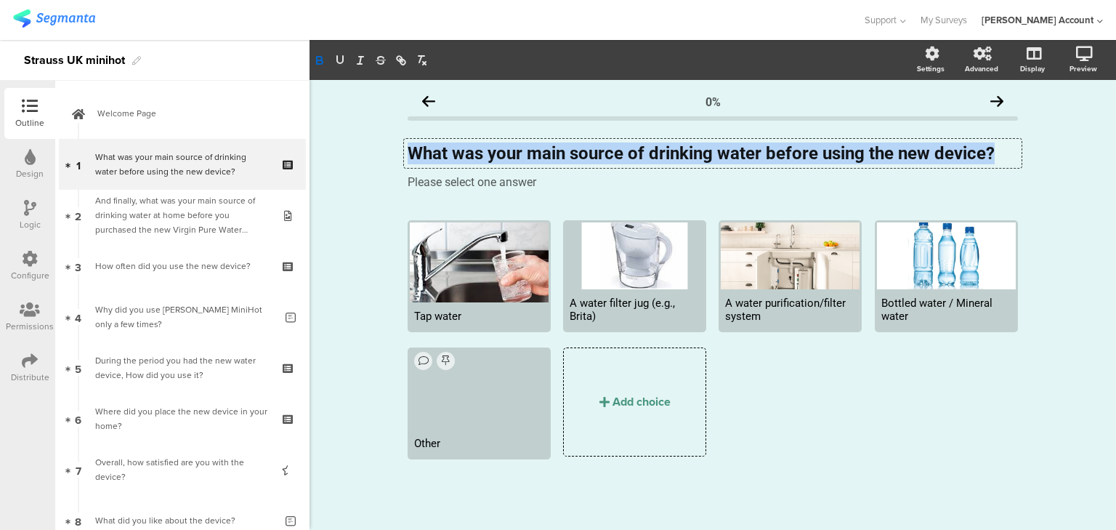
click at [493, 151] on strong "What was your main source of drinking water before using the new device?" at bounding box center [701, 153] width 587 height 20
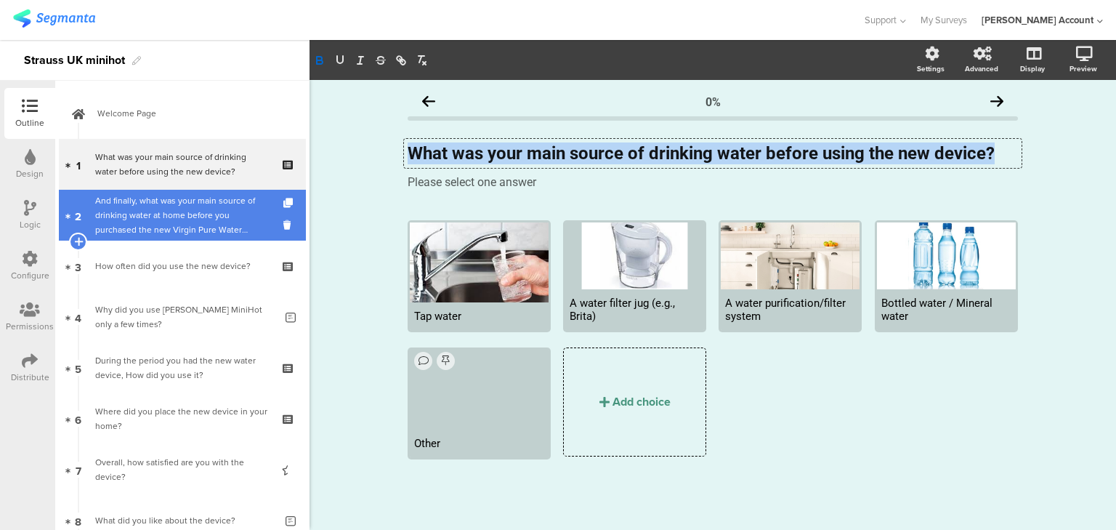
click at [133, 222] on div "And finally, what was your main source of drinking water at home before you pur…" at bounding box center [182, 215] width 174 height 44
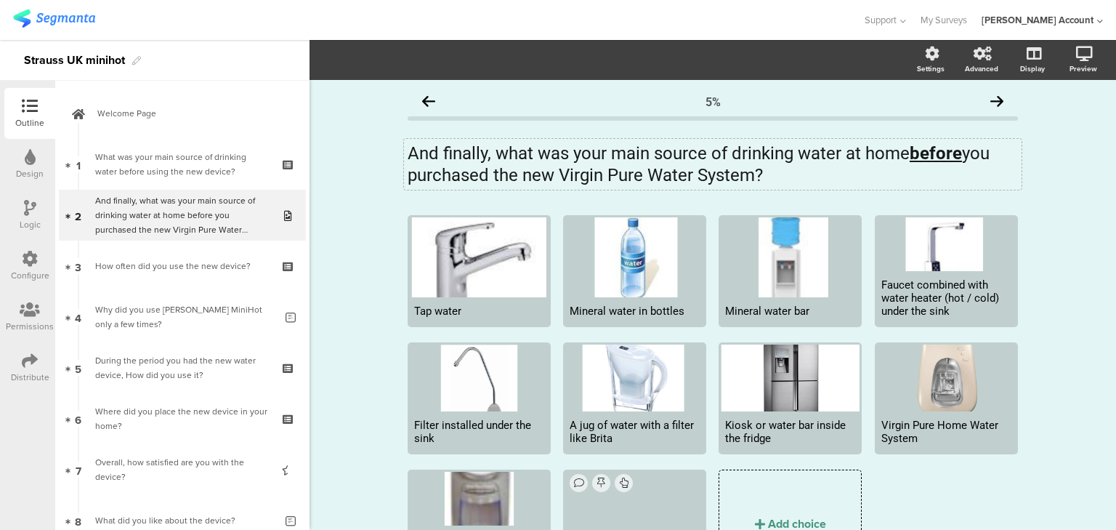
click at [427, 161] on div "And finally, what was your main source of drinking water at home before you pur…" at bounding box center [713, 164] width 618 height 51
click at [427, 161] on p "And finally, what was your main source of drinking water at home before you pur…" at bounding box center [713, 164] width 611 height 44
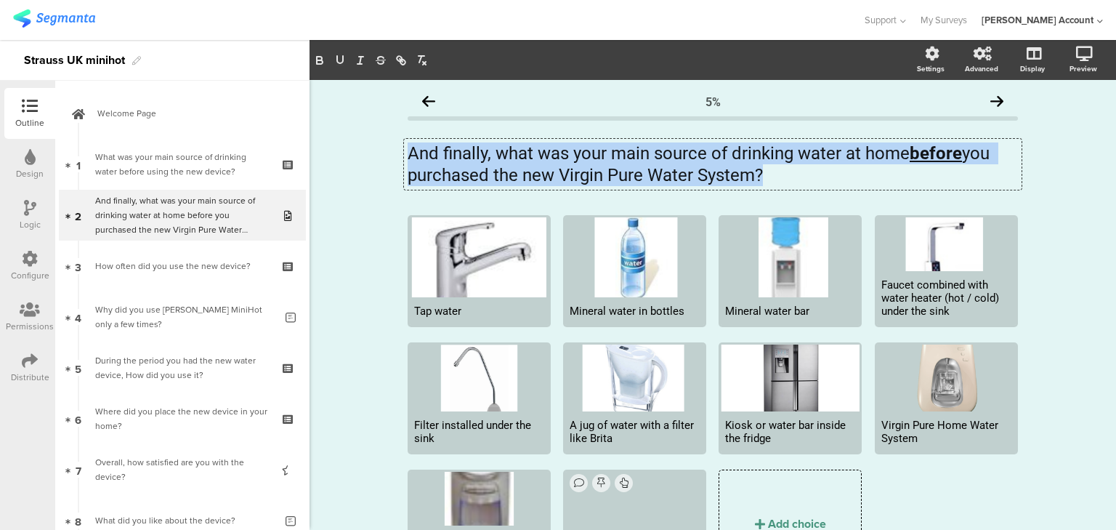
click at [427, 161] on p "And finally, what was your main source of drinking water at home before you pur…" at bounding box center [713, 164] width 611 height 44
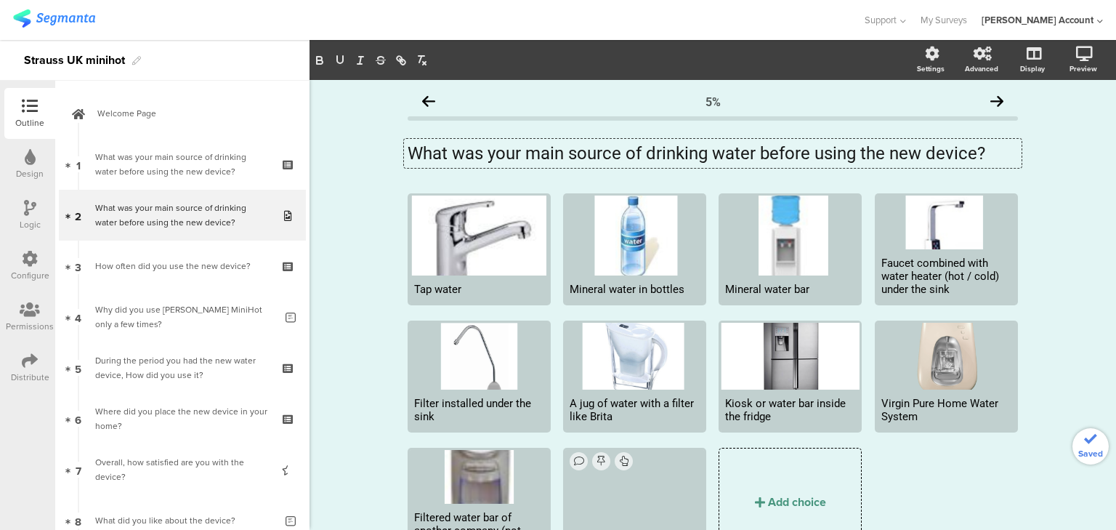
click at [777, 156] on p "What was your main source of drinking water before using the new device?" at bounding box center [713, 153] width 611 height 22
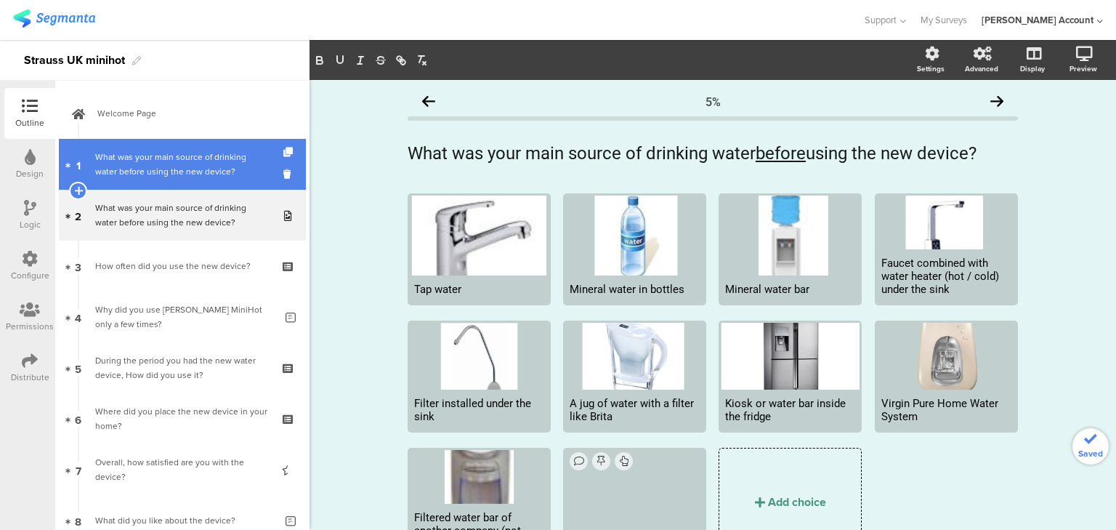
click at [196, 167] on div "What was your main source of drinking water before using the new device?" at bounding box center [182, 164] width 174 height 29
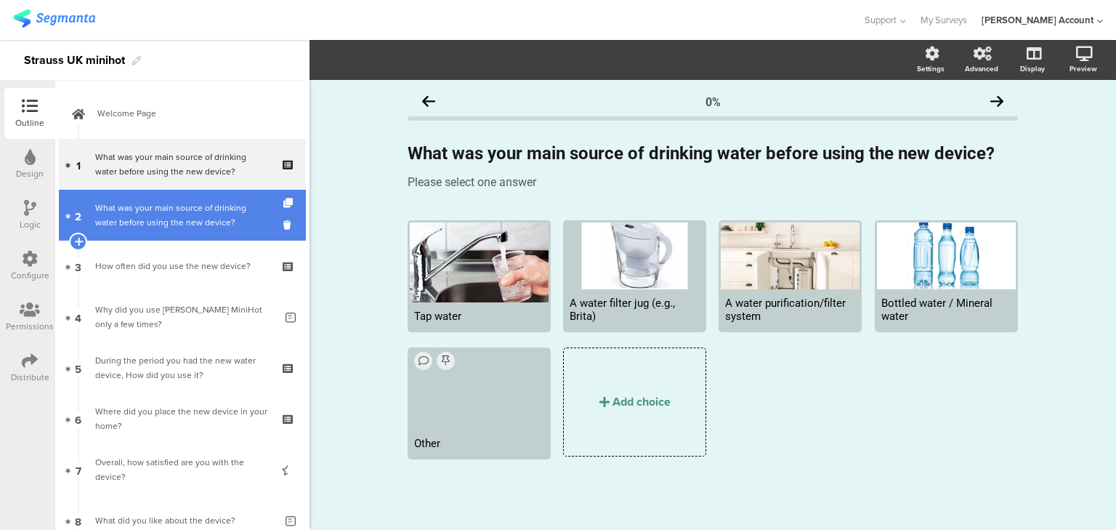
click at [247, 212] on div "What was your main source of drinking water before using the new device?" at bounding box center [182, 215] width 174 height 29
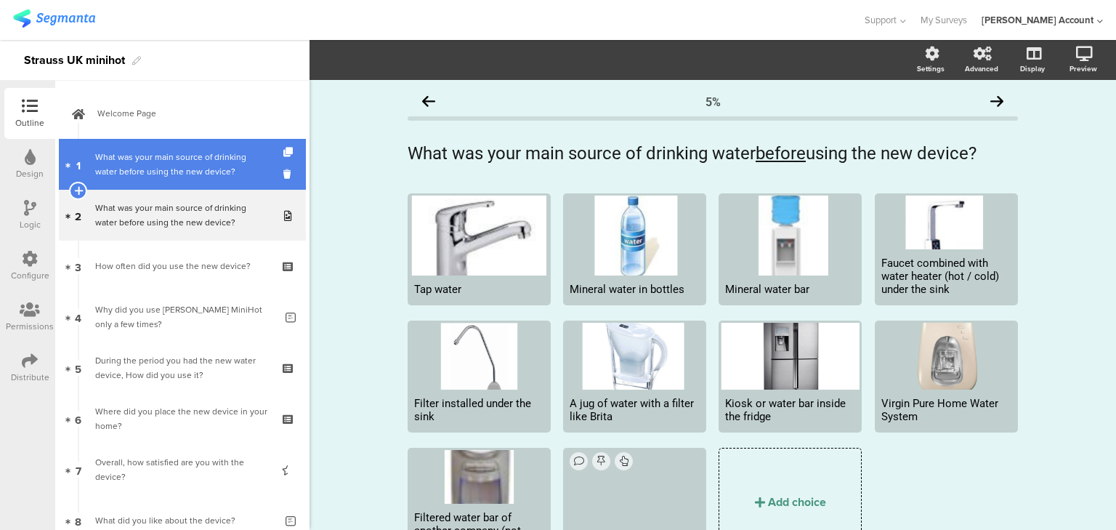
click at [227, 169] on div "What was your main source of drinking water before using the new device?" at bounding box center [182, 164] width 174 height 29
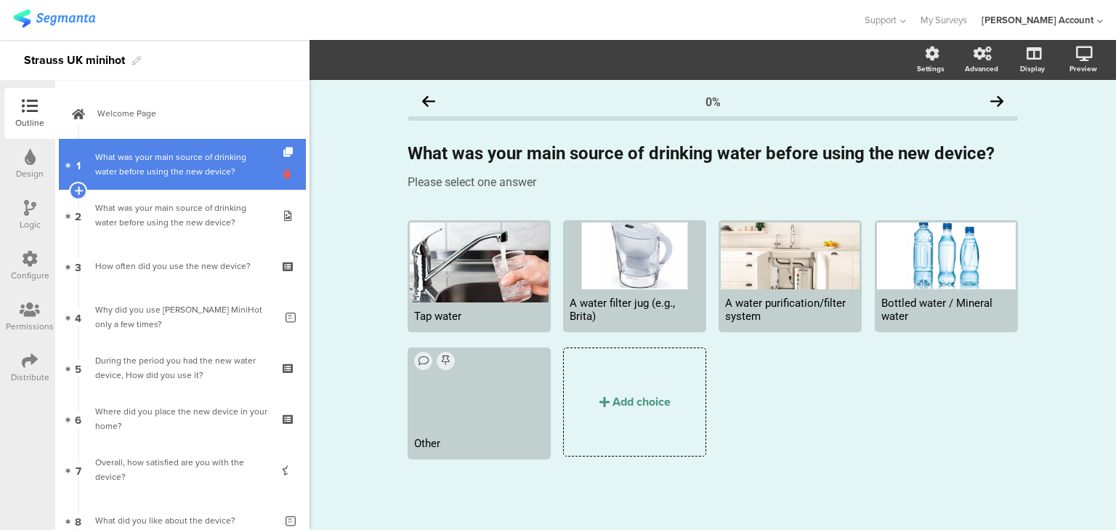
click at [283, 174] on icon at bounding box center [289, 174] width 12 height 14
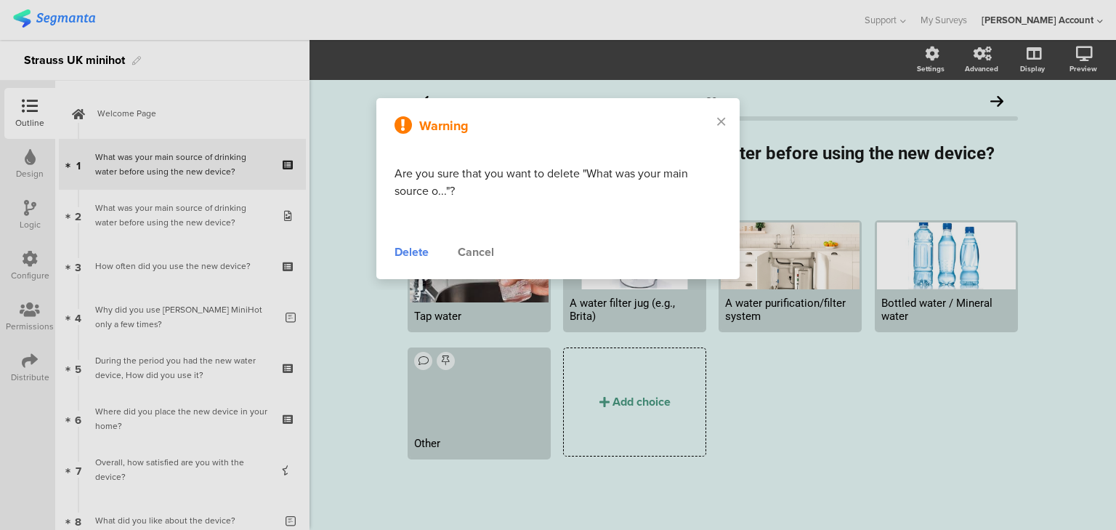
click at [408, 248] on div "Delete" at bounding box center [412, 251] width 34 height 17
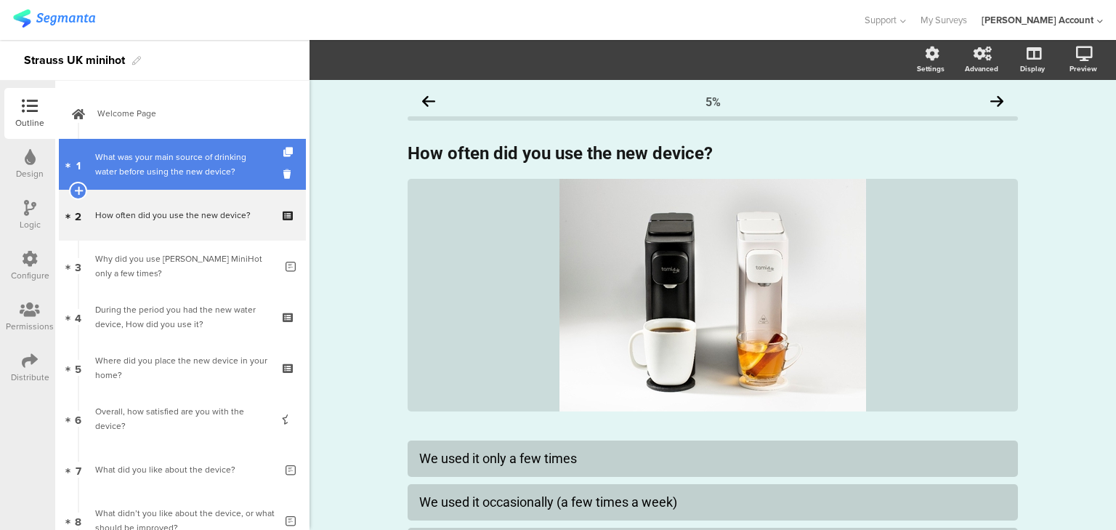
click at [145, 171] on div "What was your main source of drinking water before using the new device?" at bounding box center [182, 164] width 174 height 29
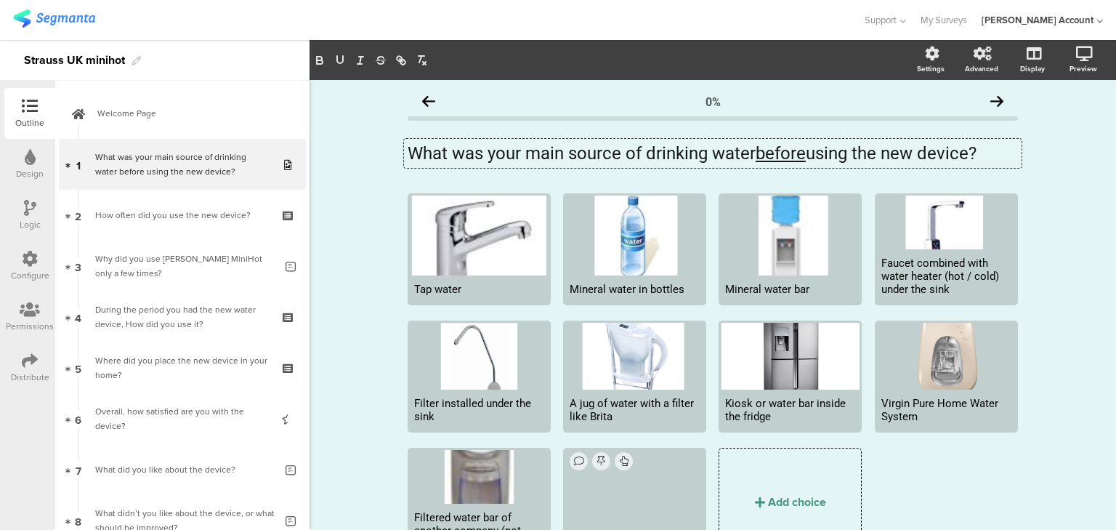
click at [592, 151] on div "What was your main source of drinking water before using the new device? What w…" at bounding box center [713, 153] width 618 height 29
click at [592, 151] on p "What was your main source of drinking water before using the new device?" at bounding box center [713, 153] width 611 height 22
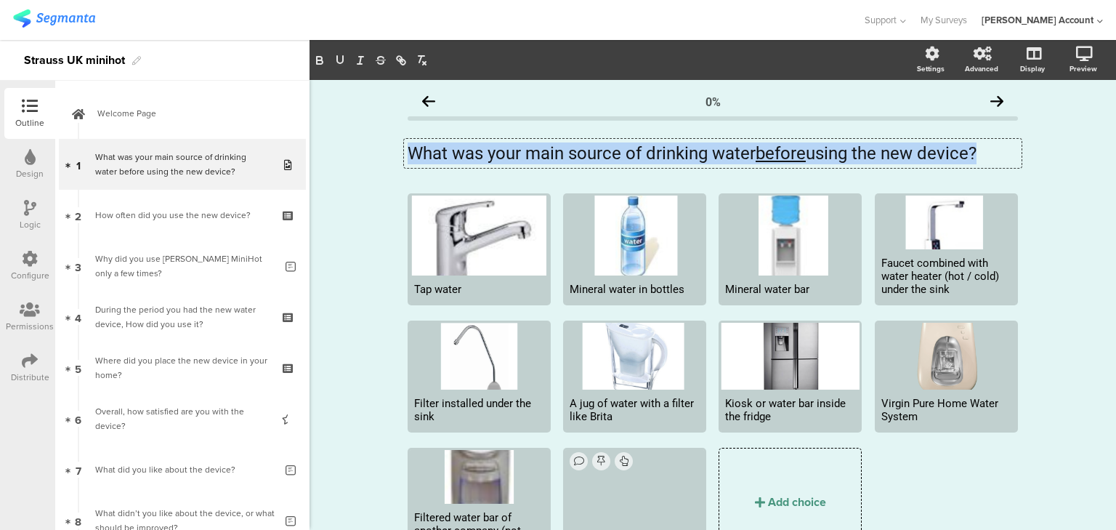
click at [592, 151] on p "What was your main source of drinking water before using the new device?" at bounding box center [713, 153] width 611 height 22
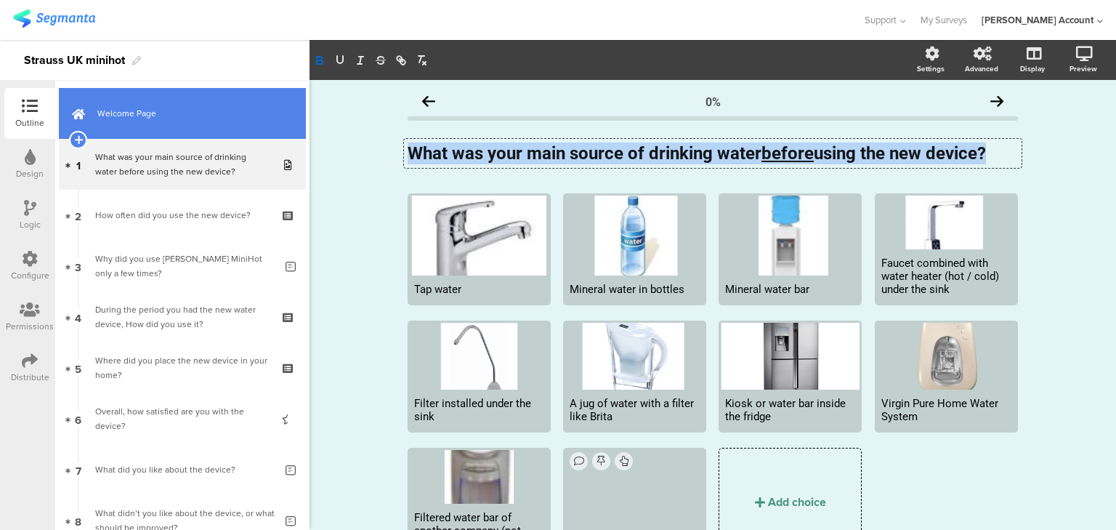
click at [137, 119] on span "Welcome Page" at bounding box center [190, 113] width 186 height 15
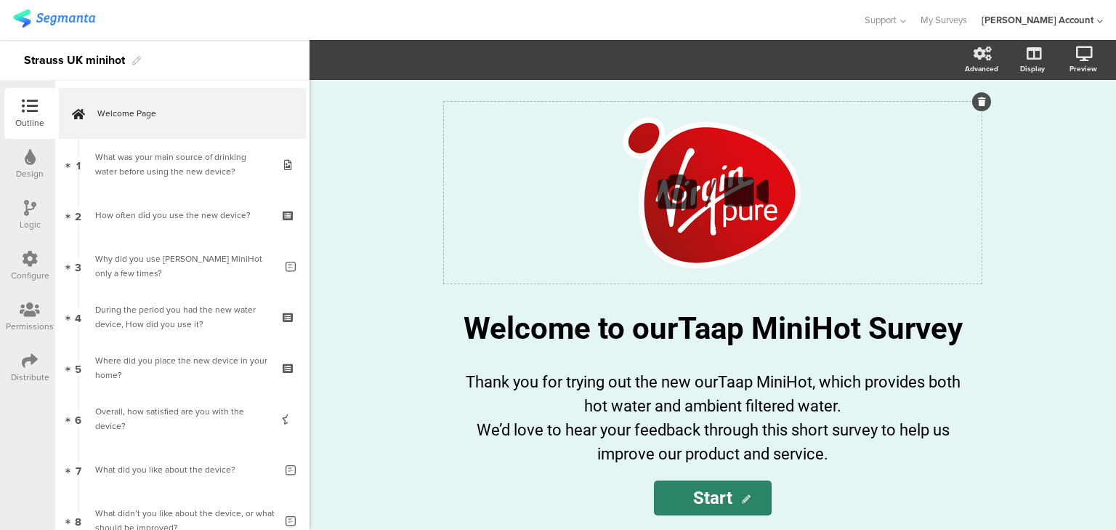
click at [664, 193] on icon at bounding box center [677, 191] width 49 height 49
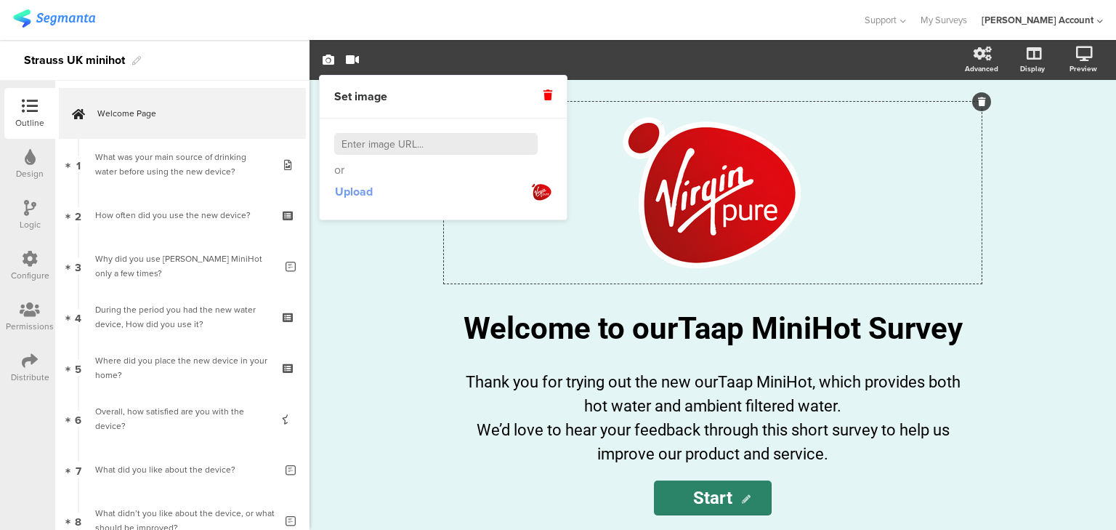
click at [347, 192] on span "Upload" at bounding box center [354, 191] width 38 height 17
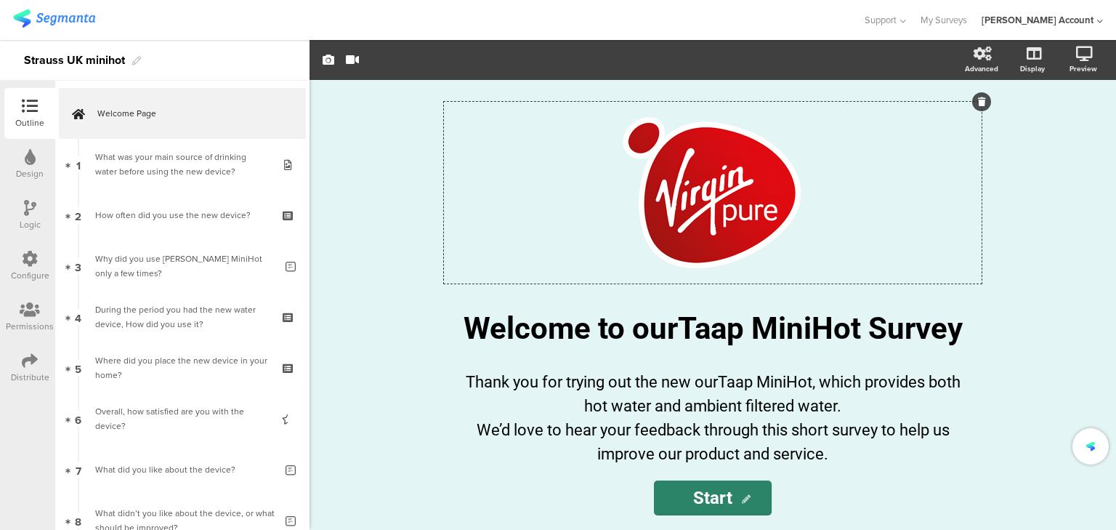
click at [249, 46] on div "Strauss UK minihot" at bounding box center [155, 60] width 310 height 41
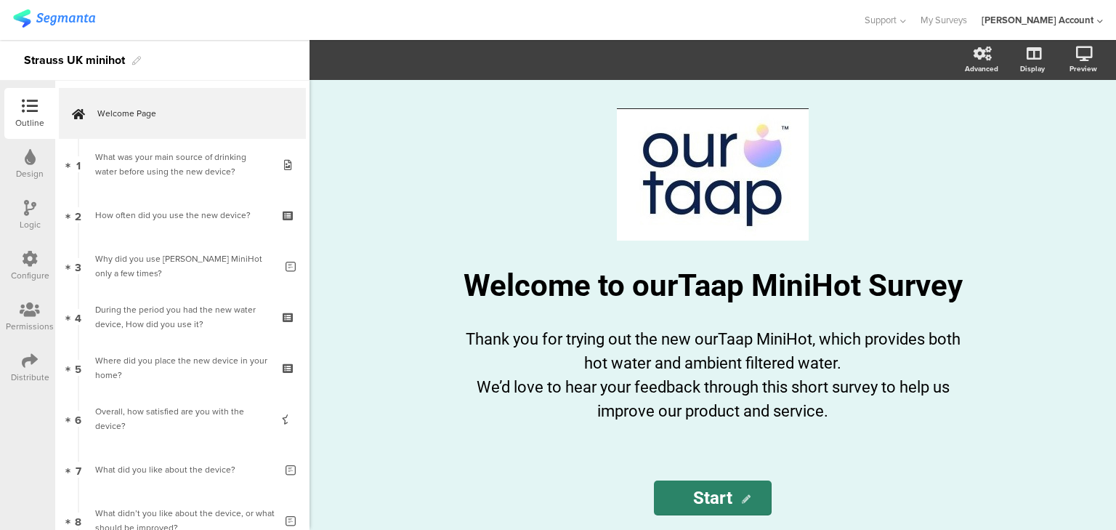
click at [27, 168] on div "Design" at bounding box center [30, 173] width 28 height 13
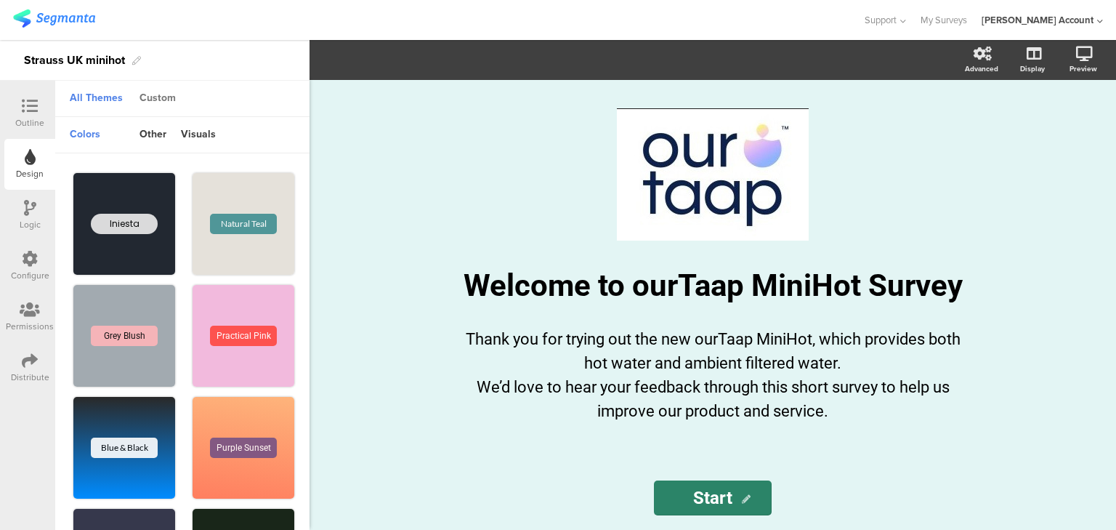
click at [153, 98] on div "Custom" at bounding box center [157, 98] width 51 height 25
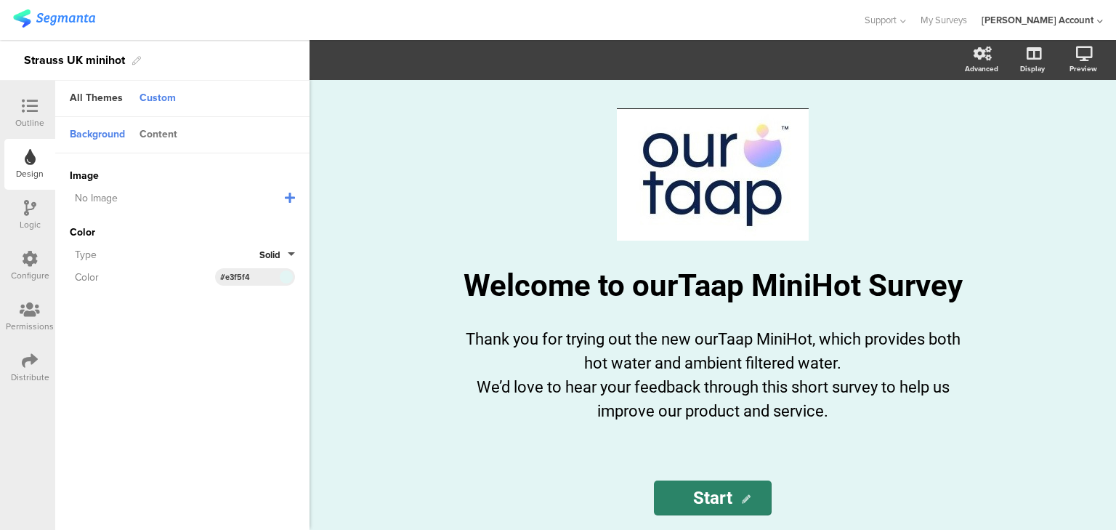
click at [157, 133] on div "Content" at bounding box center [158, 135] width 52 height 25
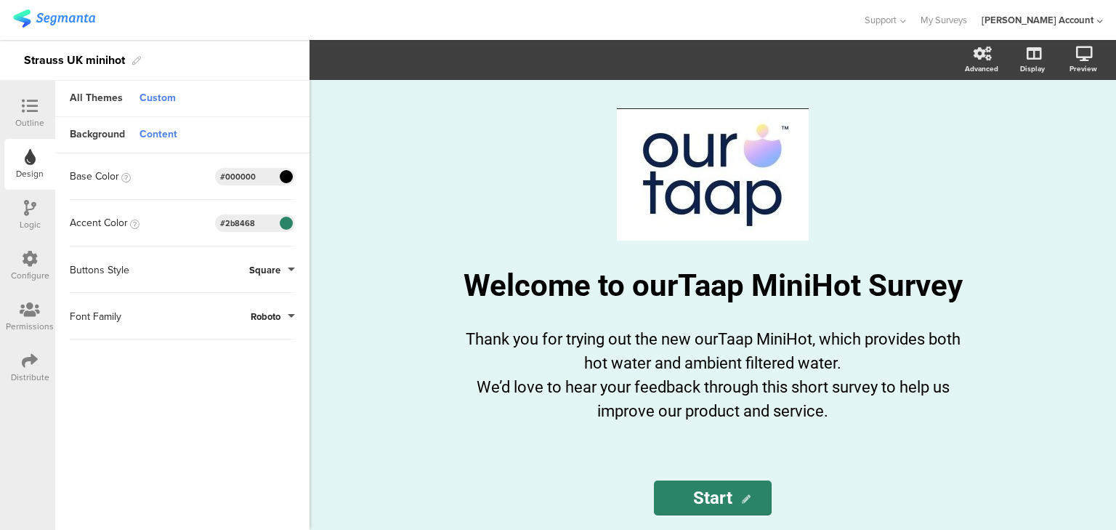
click at [283, 220] on span at bounding box center [286, 223] width 17 height 9
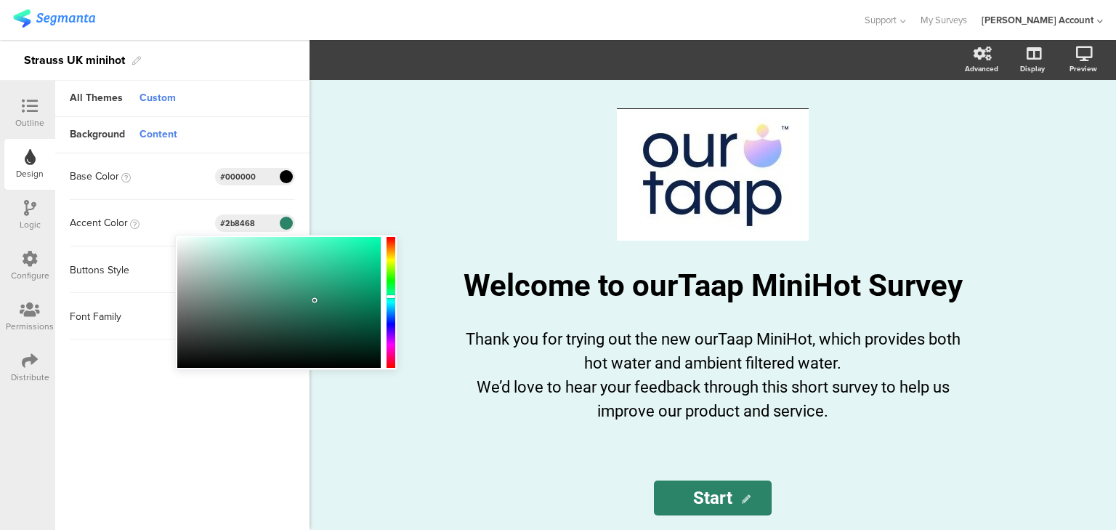
click at [390, 340] on div at bounding box center [391, 302] width 9 height 128
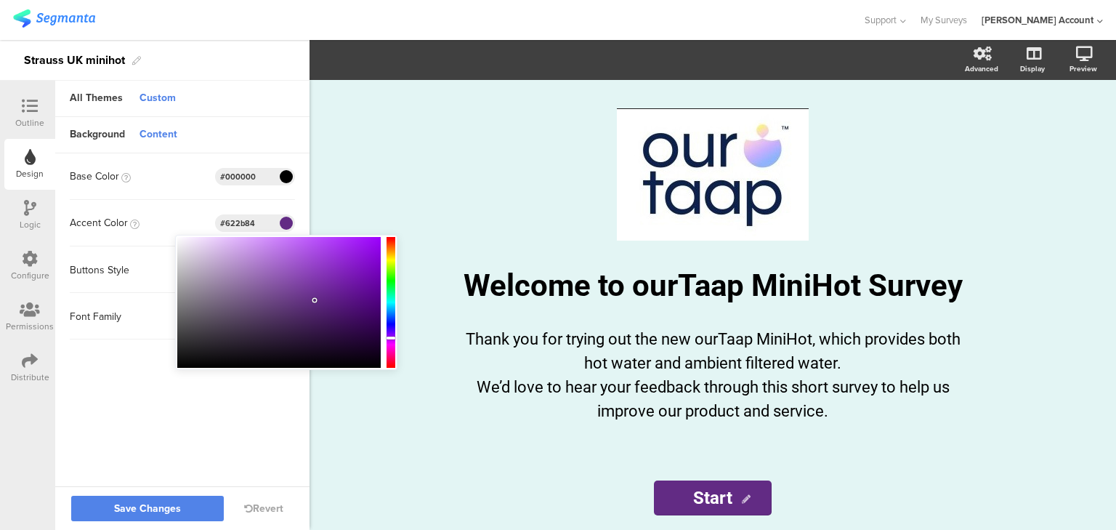
click at [391, 337] on div at bounding box center [391, 338] width 9 height 3
type input "#ca94ee"
drag, startPoint x: 313, startPoint y: 299, endPoint x: 254, endPoint y: 246, distance: 79.7
click at [254, 246] on div at bounding box center [254, 245] width 3 height 3
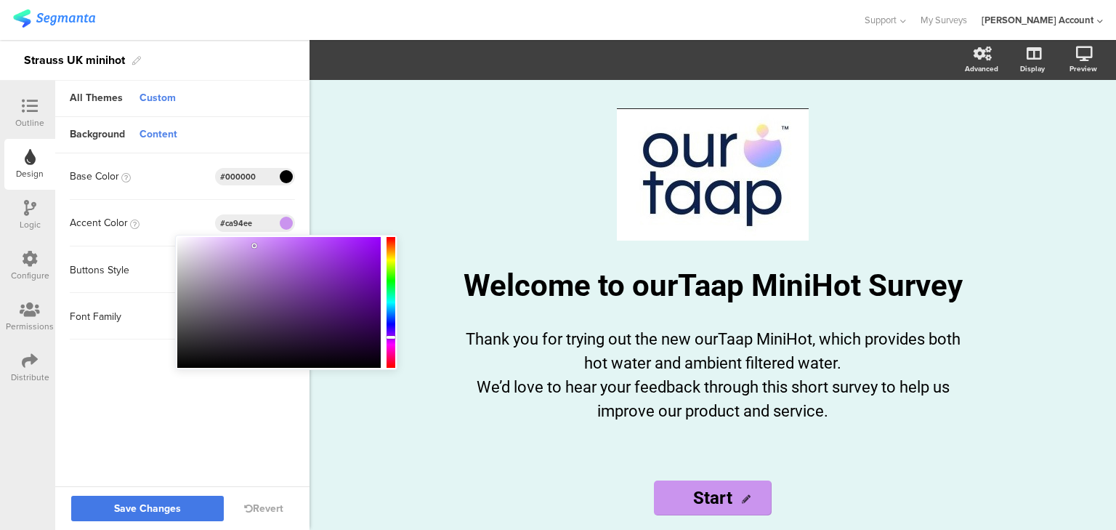
click at [158, 509] on span "Save Changes" at bounding box center [147, 509] width 67 height 0
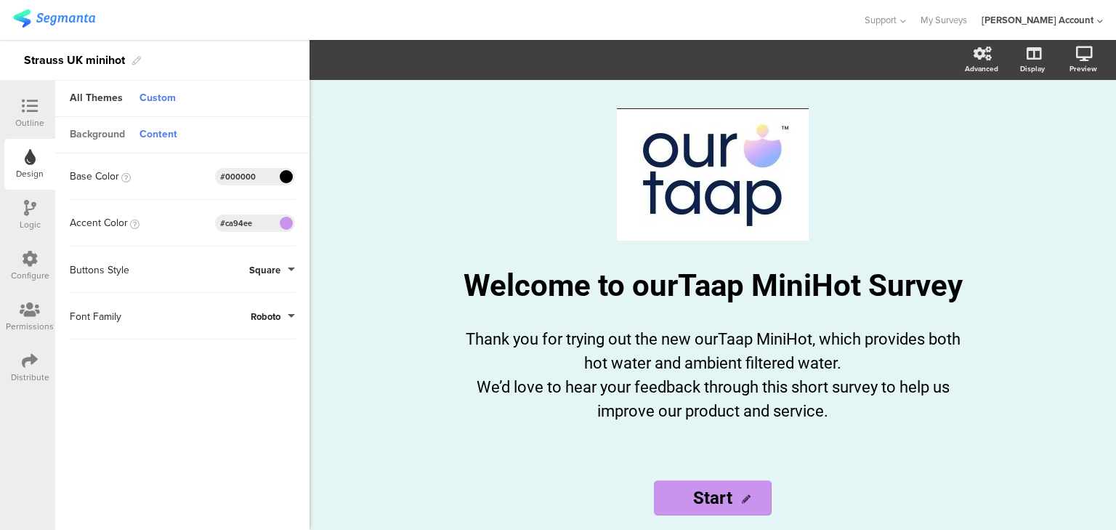
click at [104, 134] on div "Background" at bounding box center [98, 135] width 70 height 25
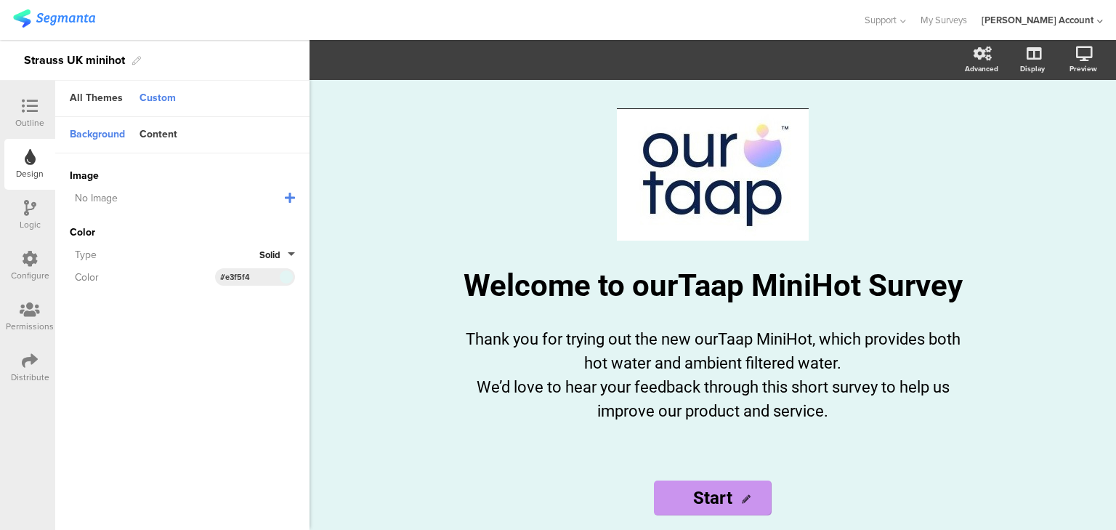
click at [286, 278] on span at bounding box center [286, 277] width 17 height 9
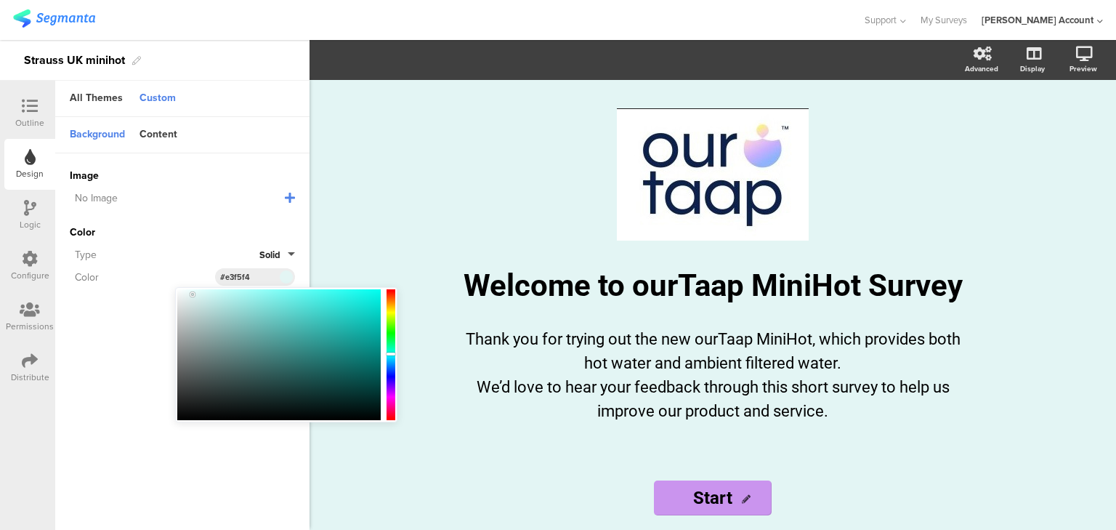
click at [390, 391] on div at bounding box center [391, 355] width 9 height 128
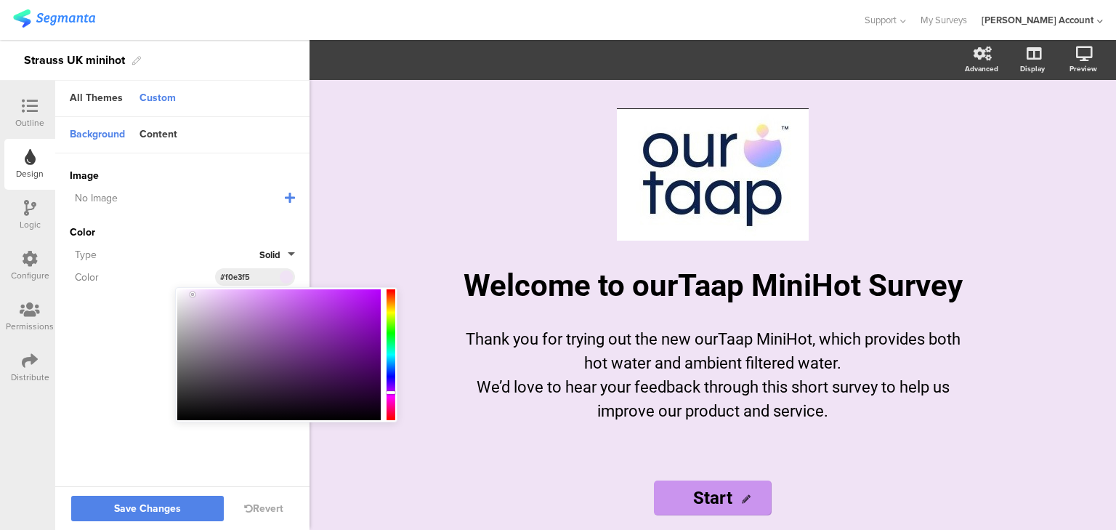
click at [389, 396] on div at bounding box center [391, 355] width 9 height 128
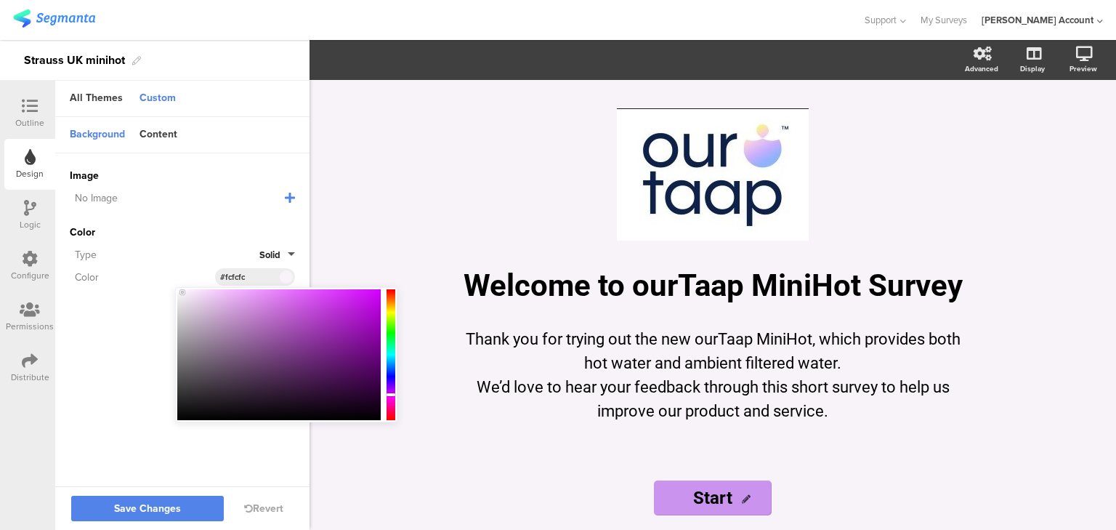
type input "#fdfdfd"
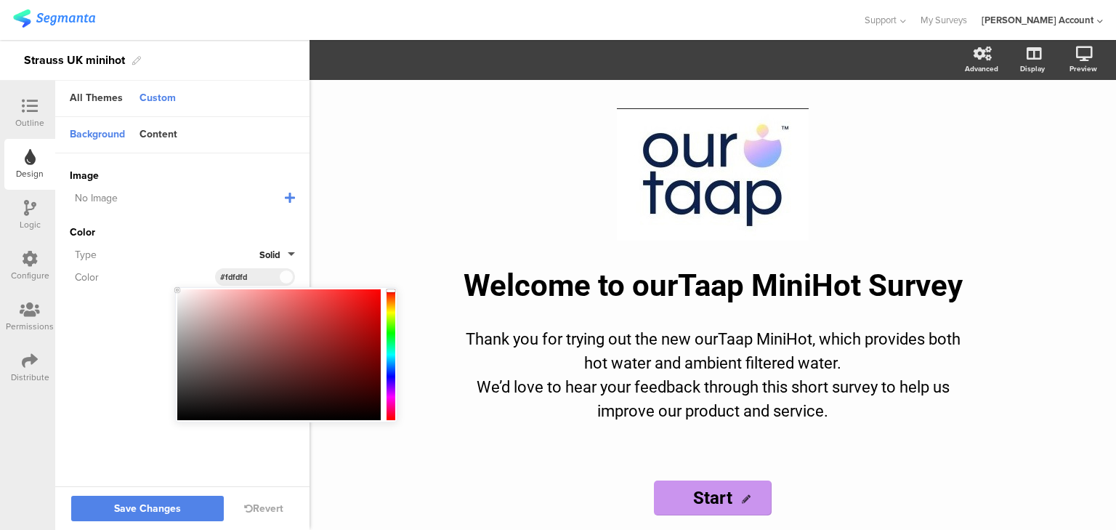
drag, startPoint x: 190, startPoint y: 294, endPoint x: 172, endPoint y: 290, distance: 18.5
click at [172, 290] on body "You are using an unsupported version of Internet Explorer. Unsupported browsers…" at bounding box center [558, 265] width 1116 height 530
click at [149, 509] on span "Save Changes" at bounding box center [147, 509] width 67 height 0
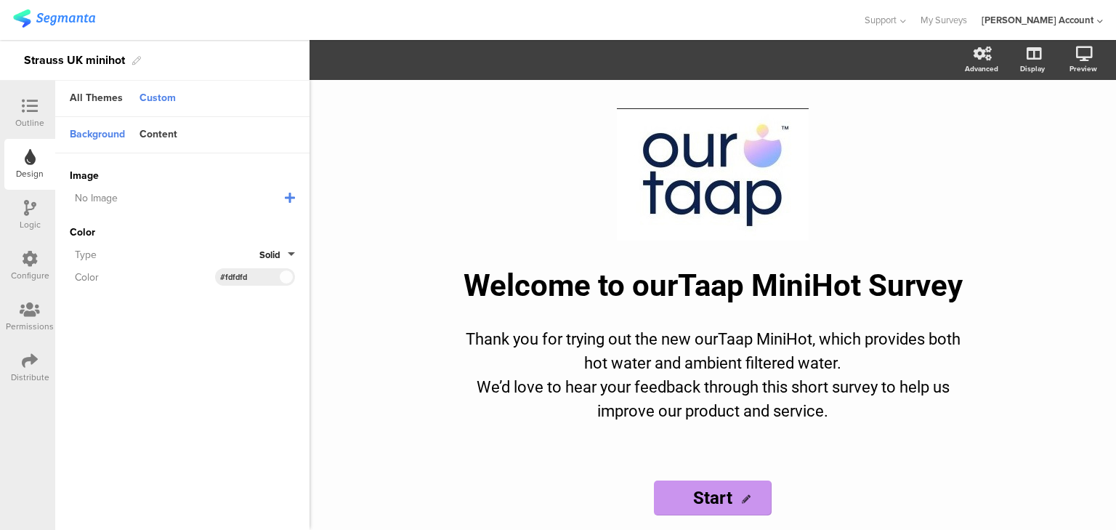
click at [510, 459] on div "/ Welcome to ourTaap MiniHot Survey Welcome to ourTaap MiniHot Survey Thank you…" at bounding box center [712, 273] width 581 height 386
click at [96, 105] on div "All Themes" at bounding box center [97, 98] width 68 height 25
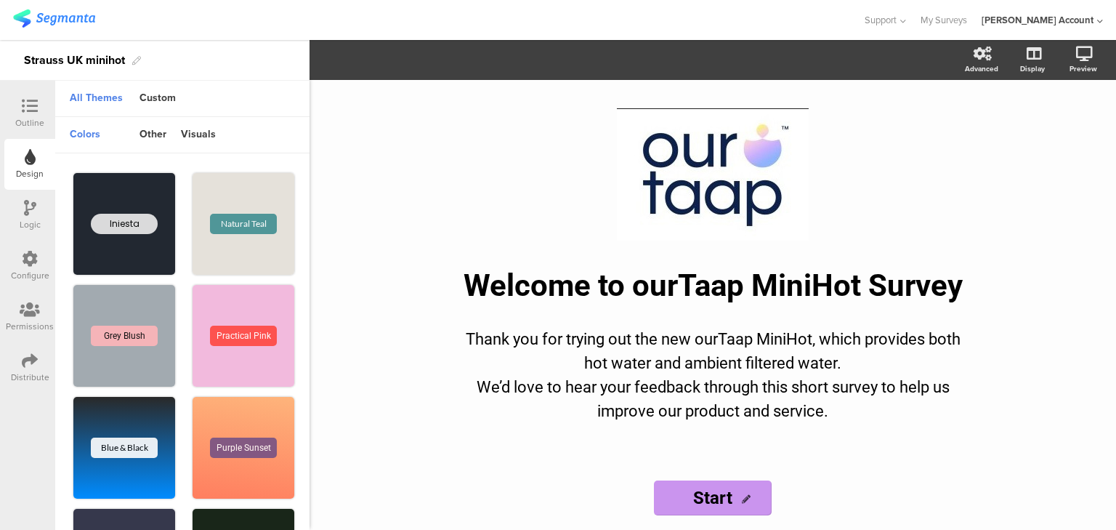
click at [30, 113] on icon at bounding box center [30, 106] width 16 height 16
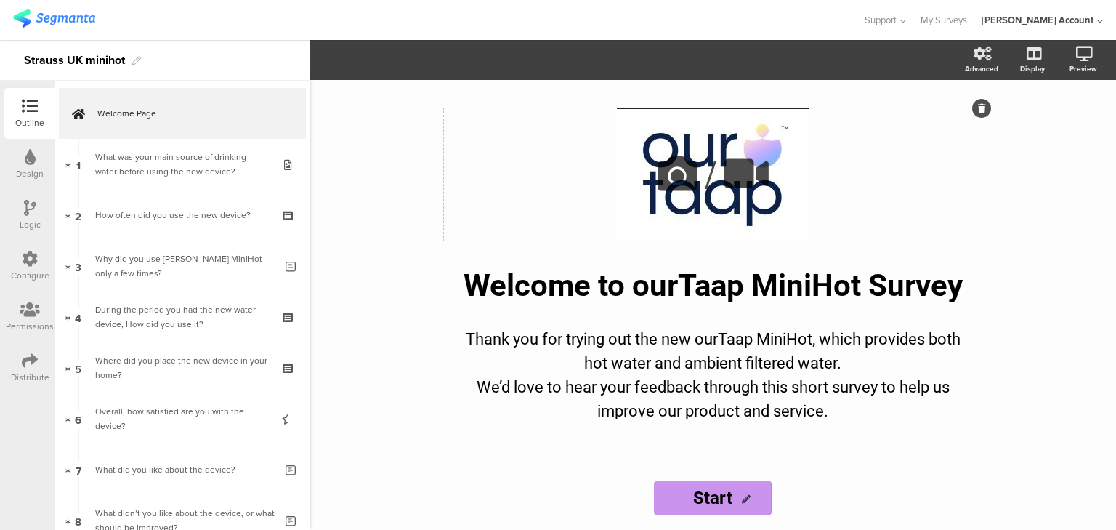
drag, startPoint x: 680, startPoint y: 177, endPoint x: 571, endPoint y: 189, distance: 108.9
click at [679, 177] on icon at bounding box center [677, 173] width 49 height 49
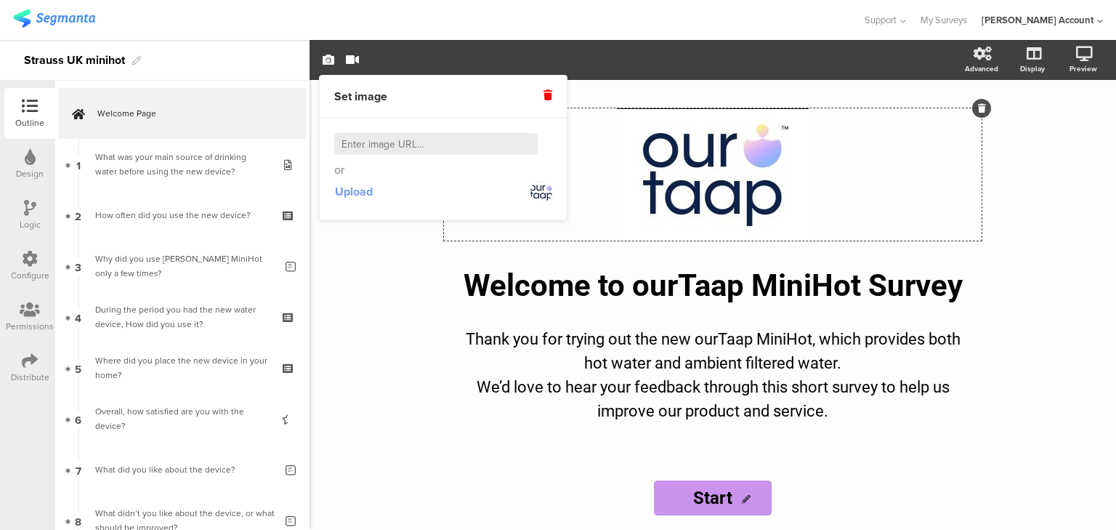
click at [345, 190] on span "Upload" at bounding box center [354, 191] width 38 height 17
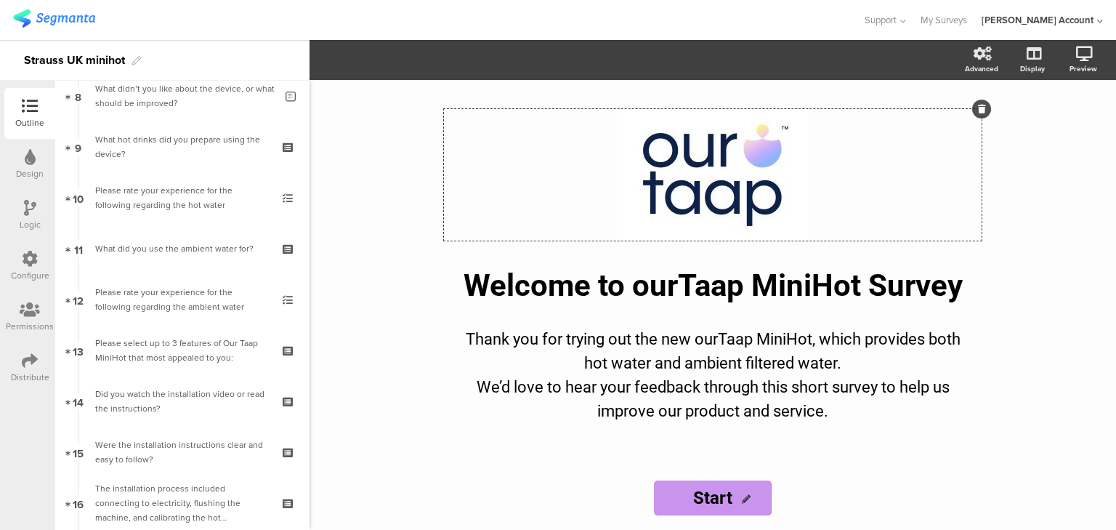
scroll to position [812, 0]
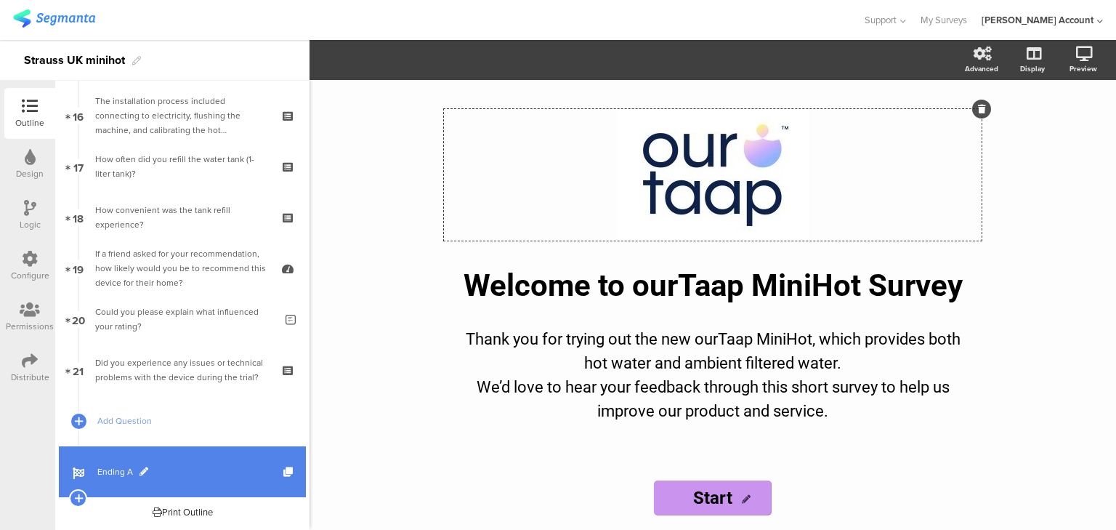
click at [110, 471] on span "Ending A" at bounding box center [190, 471] width 186 height 15
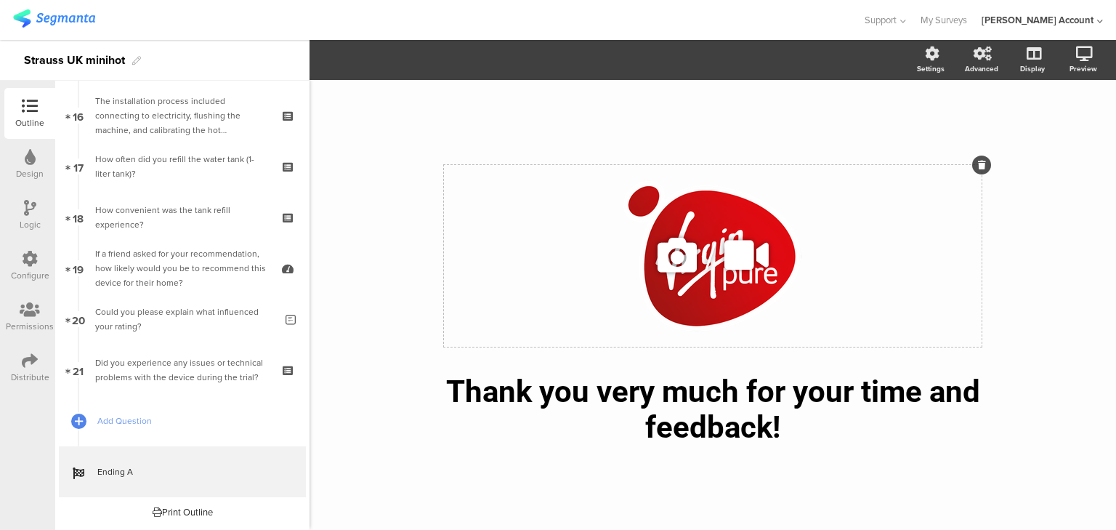
click at [669, 258] on icon at bounding box center [677, 254] width 49 height 49
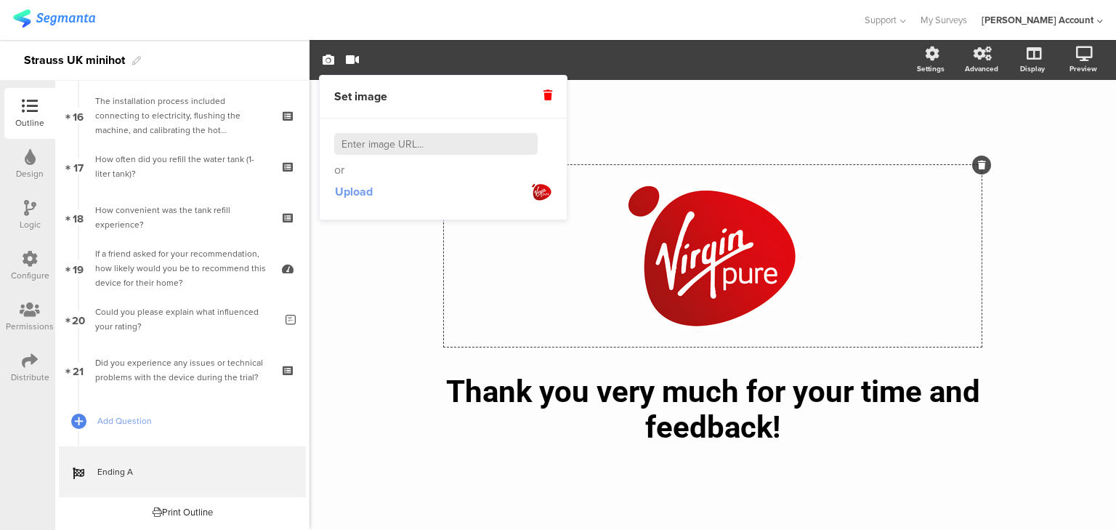
click at [366, 194] on span "Upload" at bounding box center [354, 191] width 38 height 17
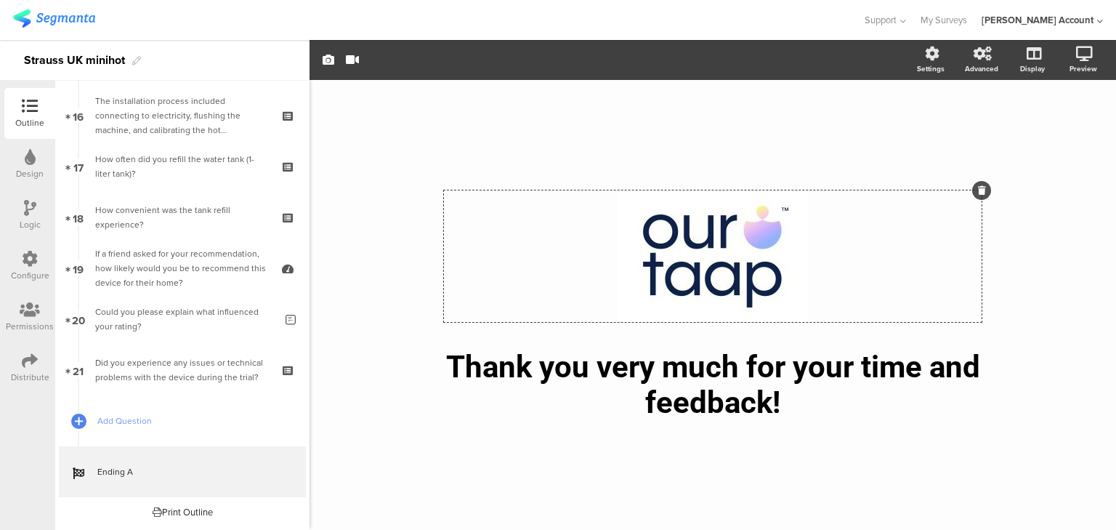
click at [397, 480] on div "/ Thank you very much for your time and feedback! Thank you very much for your …" at bounding box center [713, 305] width 807 height 450
click at [581, 491] on div "/ Thank you very much for your time and feedback! Thank you very much for your …" at bounding box center [713, 297] width 611 height 435
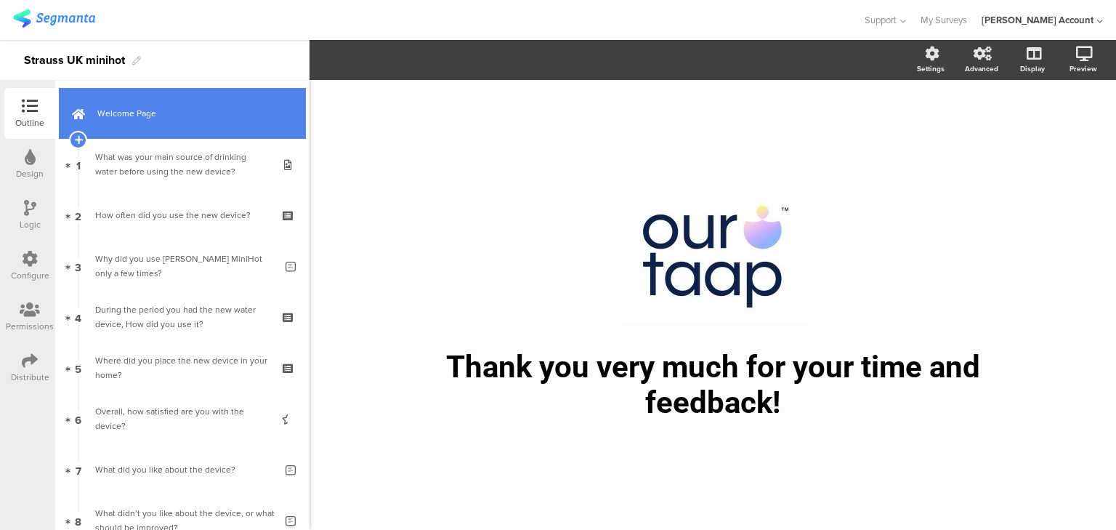
click at [117, 113] on span "Welcome Page" at bounding box center [190, 113] width 186 height 15
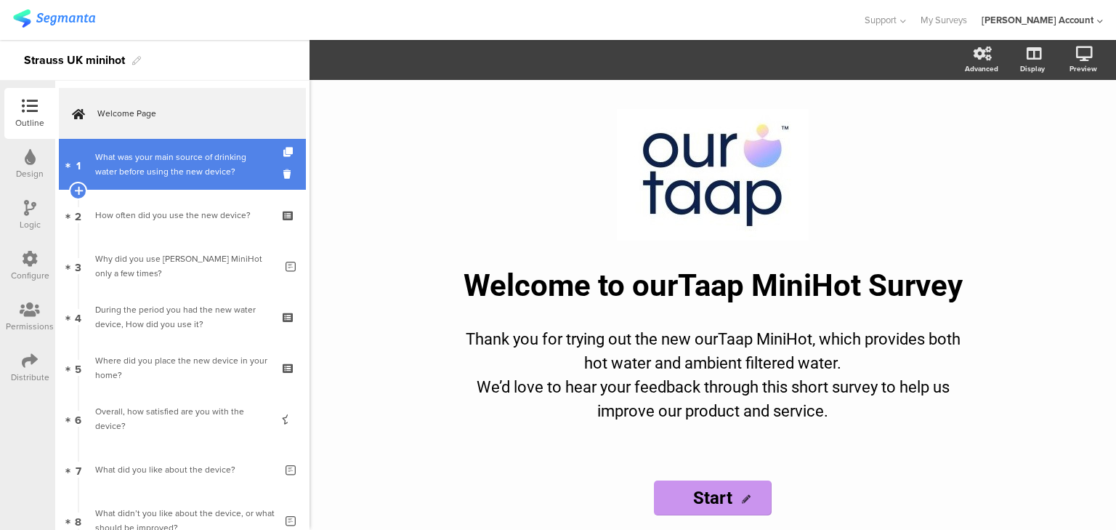
click at [152, 171] on div "What was your main source of drinking water before using the new device?" at bounding box center [182, 164] width 174 height 29
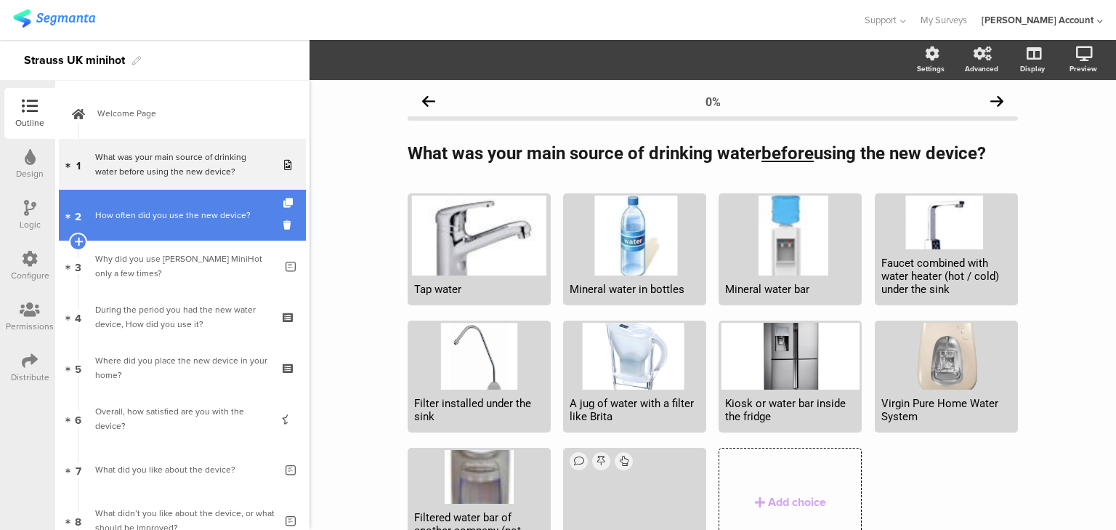
click at [161, 222] on link "2 How often did you use the new device?" at bounding box center [182, 215] width 247 height 51
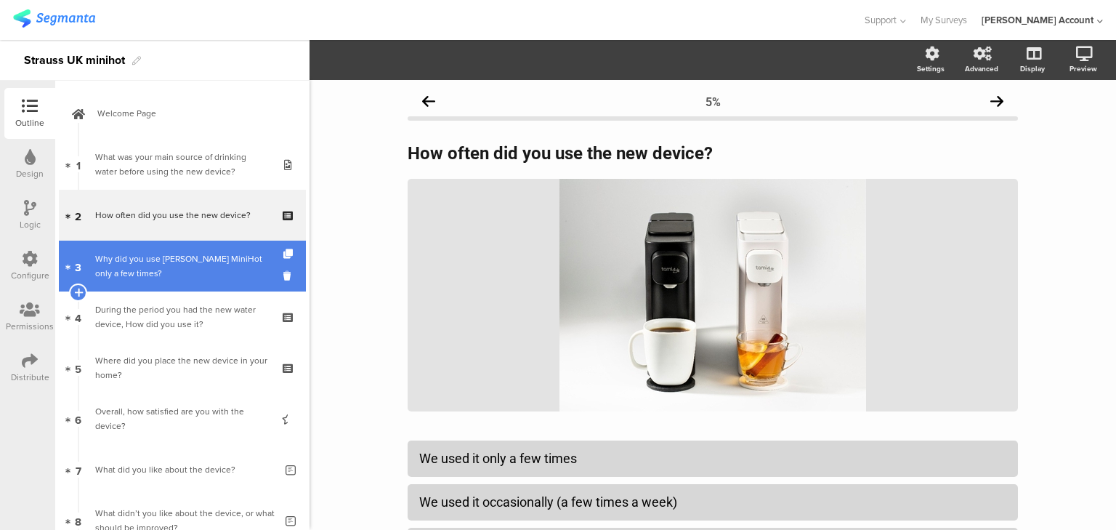
click at [176, 273] on div "Why did you use Tapp MiniHot only a few times?" at bounding box center [185, 265] width 180 height 29
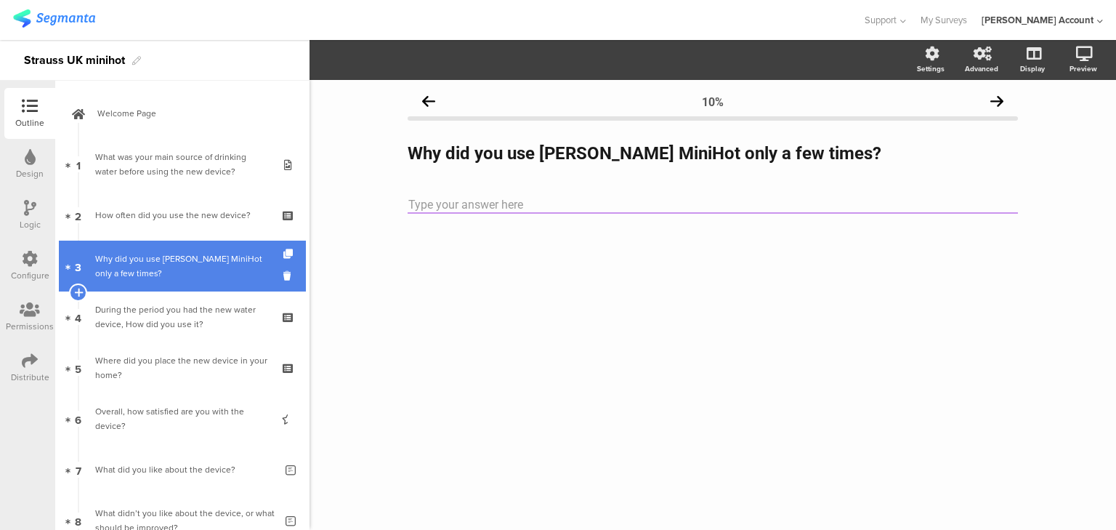
click at [177, 273] on div "Why did you use Tapp MiniHot only a few times?" at bounding box center [185, 265] width 180 height 29
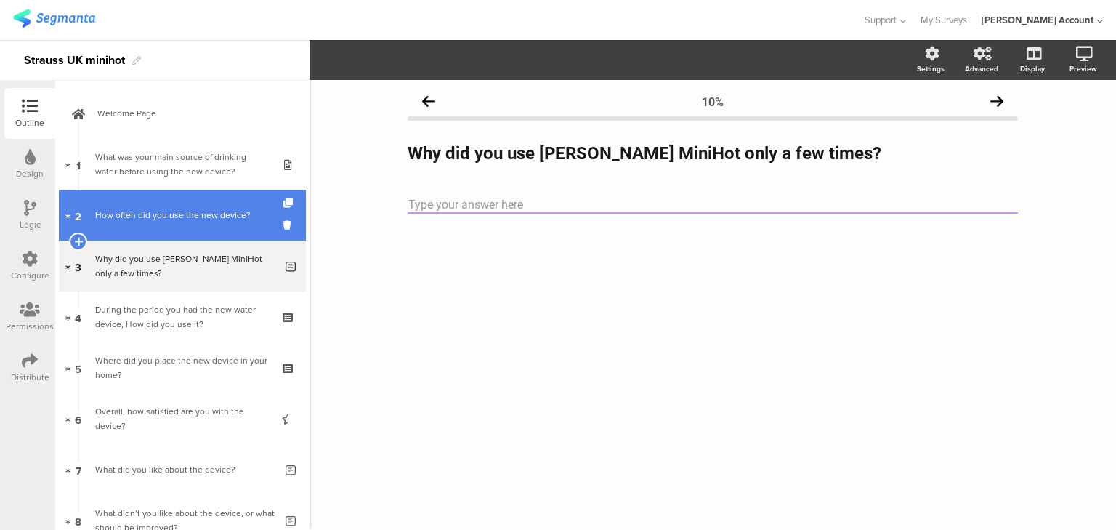
click at [177, 233] on link "2 How often did you use the new device?" at bounding box center [182, 215] width 247 height 51
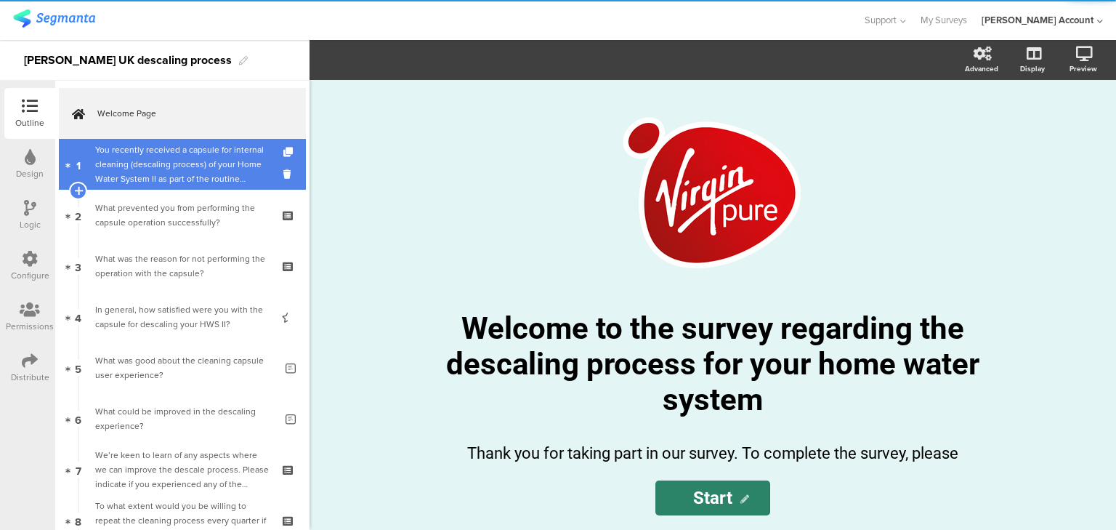
click at [137, 173] on div "You recently received a capsule for internal cleaning (descaling process) of yo…" at bounding box center [182, 164] width 174 height 44
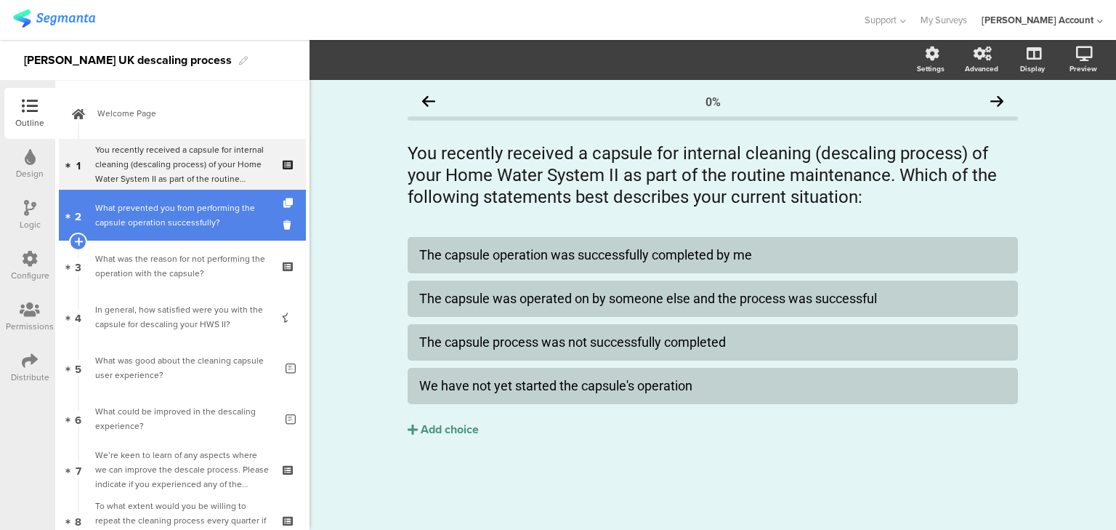
click at [138, 218] on div "What prevented you from performing the capsule operation successfully?" at bounding box center [182, 215] width 174 height 29
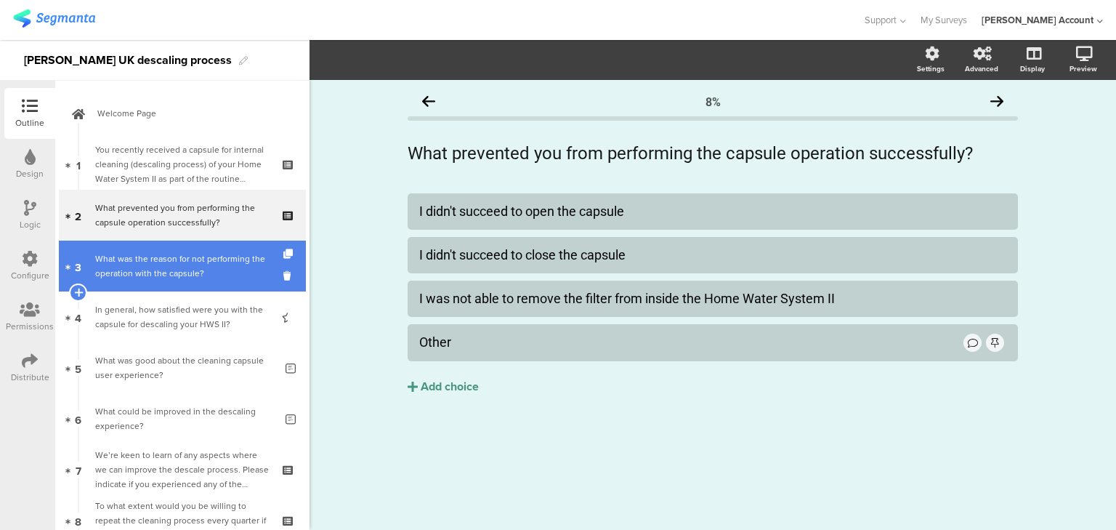
click at [151, 257] on div "What was the reason for not performing the operation with the capsule?" at bounding box center [182, 265] width 174 height 29
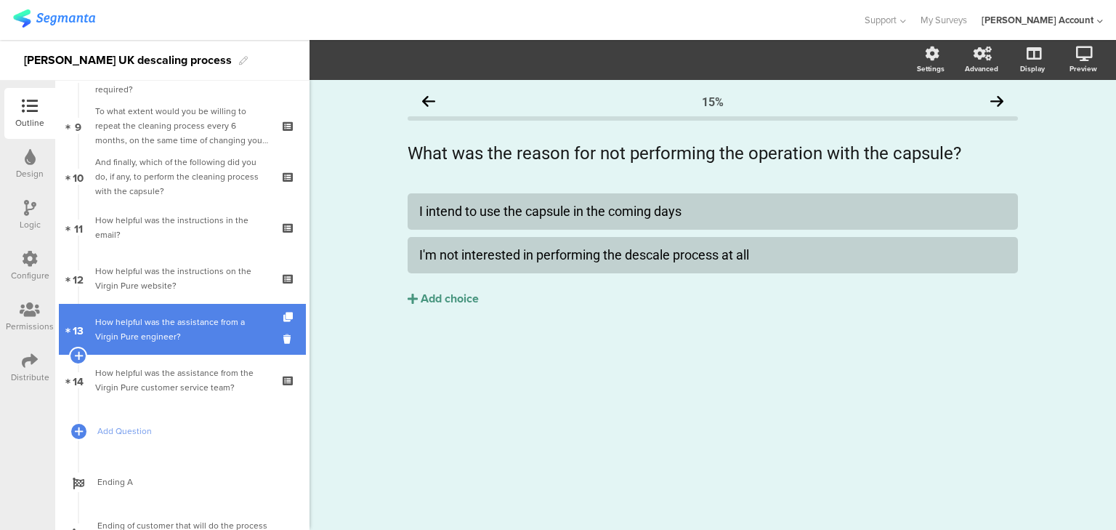
scroll to position [434, 0]
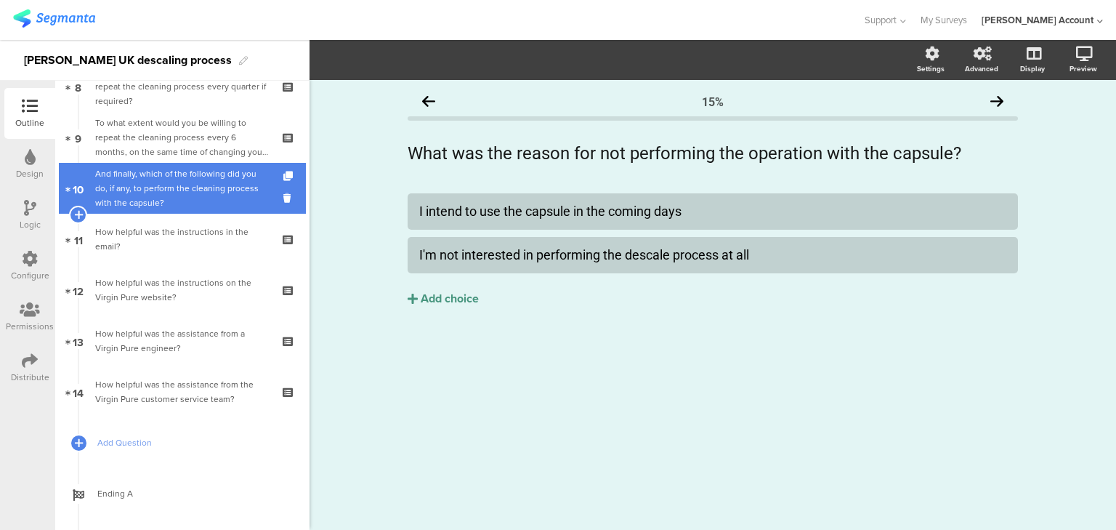
click at [142, 169] on div "And finally, which of the following did you do, if any, to perform the cleaning…" at bounding box center [182, 188] width 174 height 44
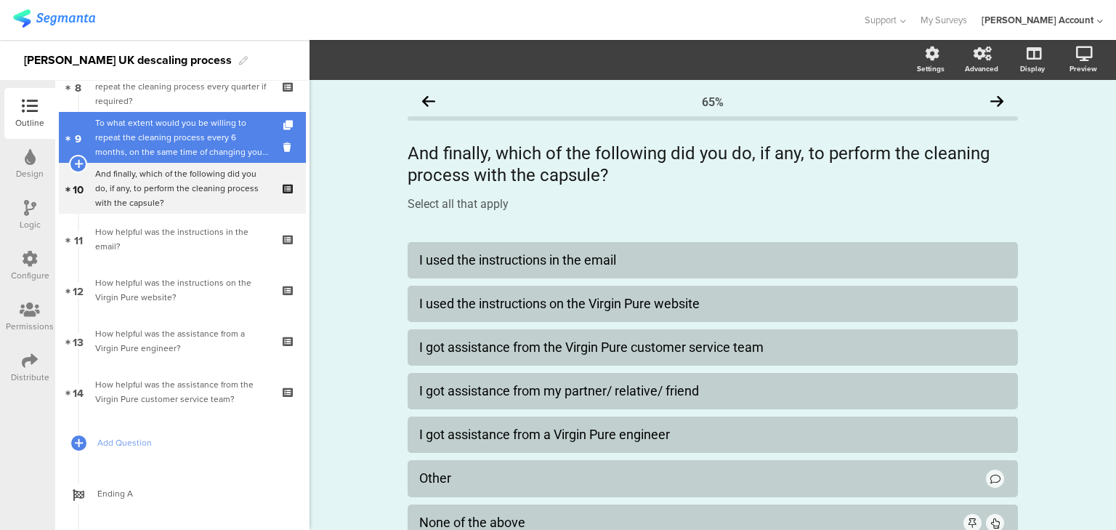
click at [144, 145] on div "To what extent would you be willing to repeat the cleaning process every 6 mont…" at bounding box center [182, 138] width 174 height 44
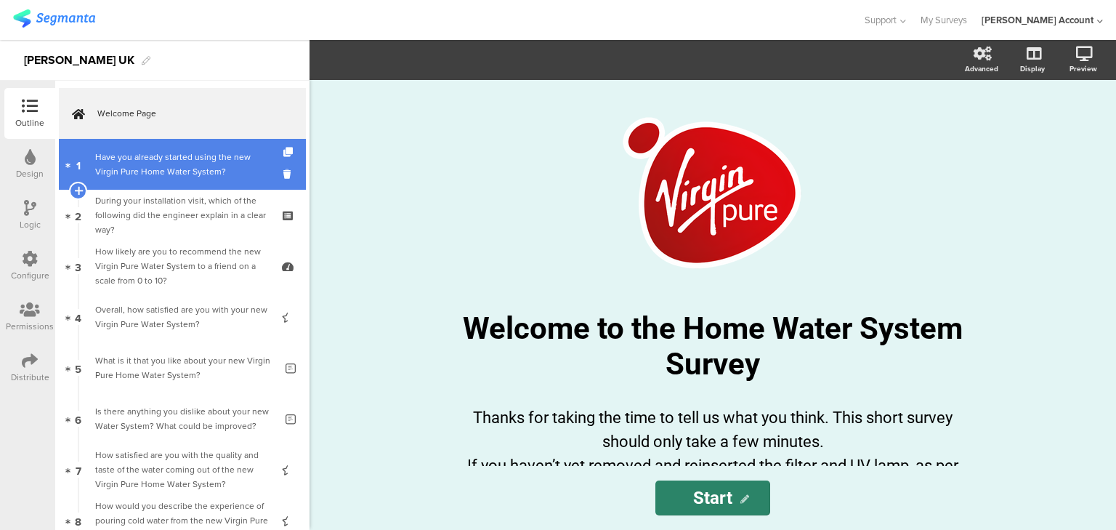
click at [144, 165] on div "Have you already started using the new Virgin Pure Home Water System?" at bounding box center [182, 164] width 174 height 29
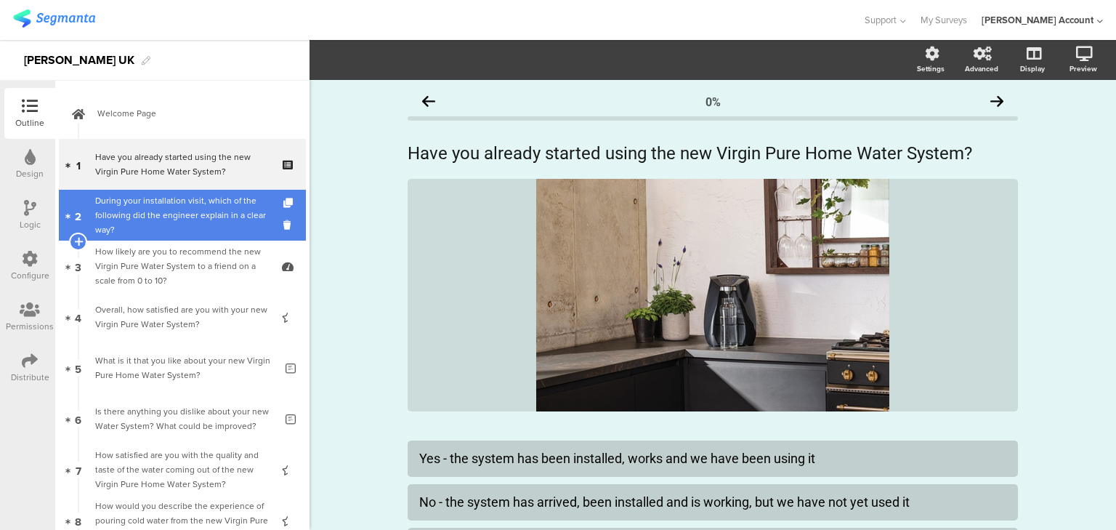
click at [151, 207] on div "During your installation visit, which of the following did the engineer explain…" at bounding box center [182, 215] width 174 height 44
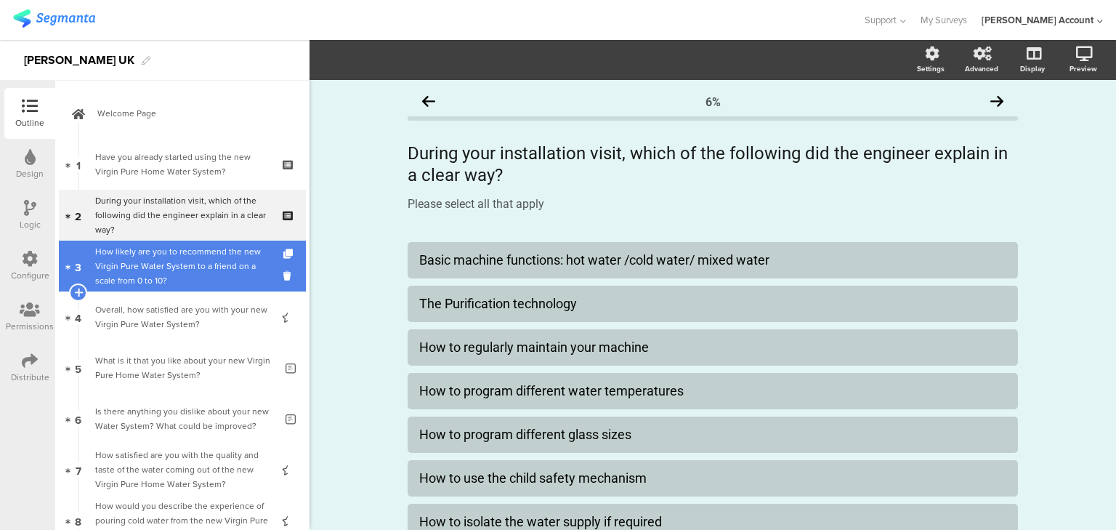
click at [162, 261] on div "How likely are you to recommend the new Virgin Pure Water System to a friend on…" at bounding box center [182, 266] width 174 height 44
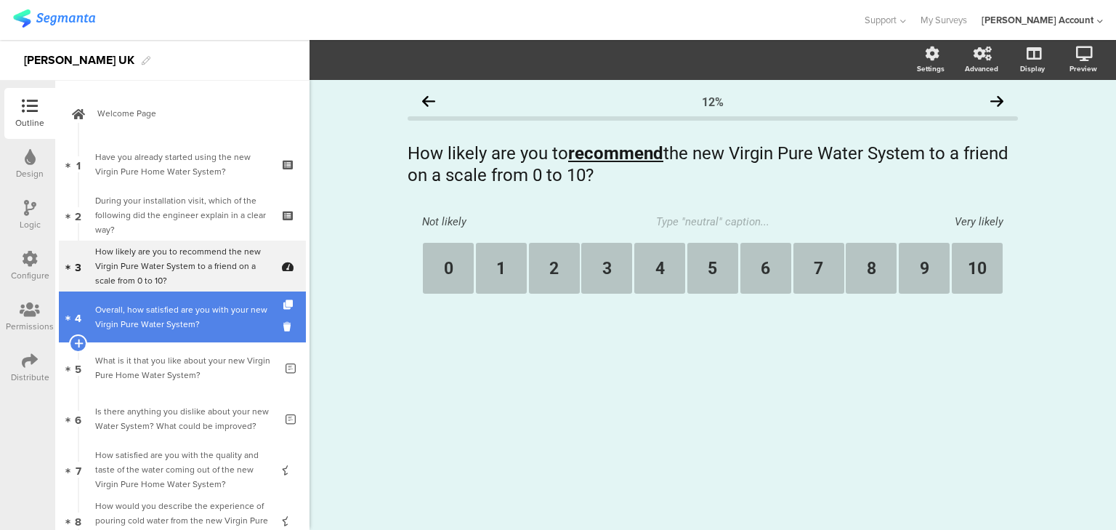
click at [166, 310] on div "Overall, how satisfied are you with your new Virgin Pure Water System?" at bounding box center [182, 316] width 174 height 29
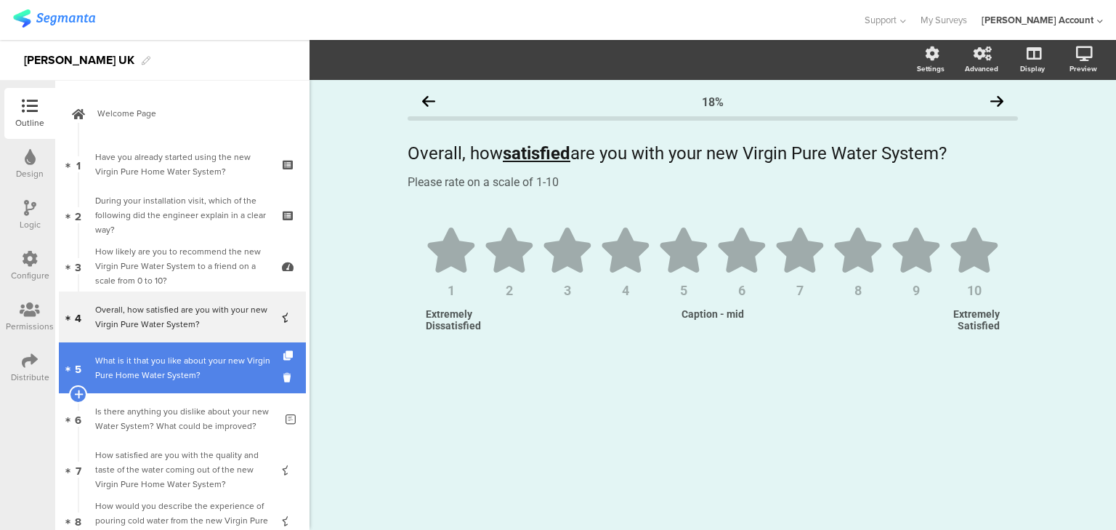
click at [193, 376] on div "What is it that you like about your new Virgin Pure Home Water System?" at bounding box center [185, 367] width 180 height 29
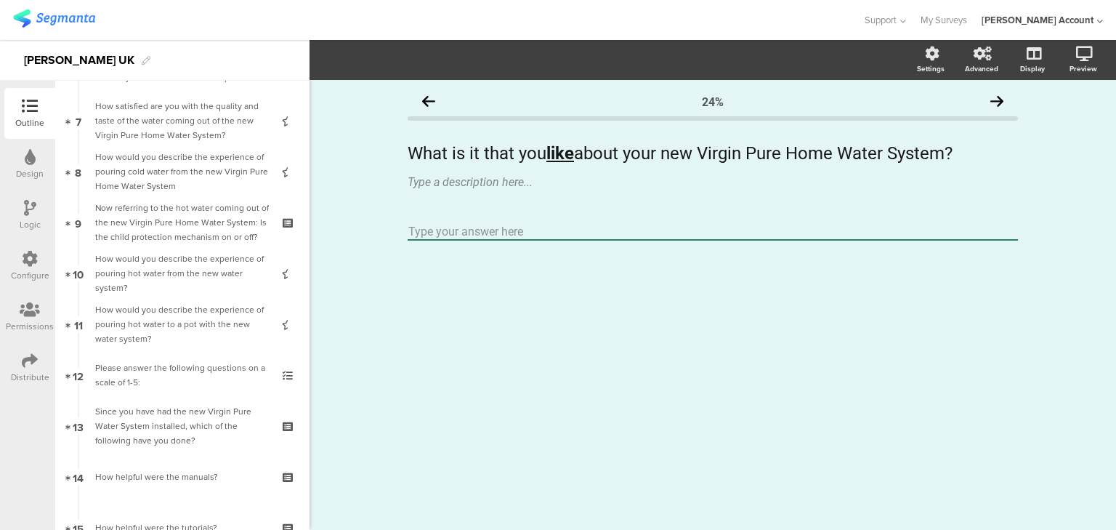
scroll to position [581, 0]
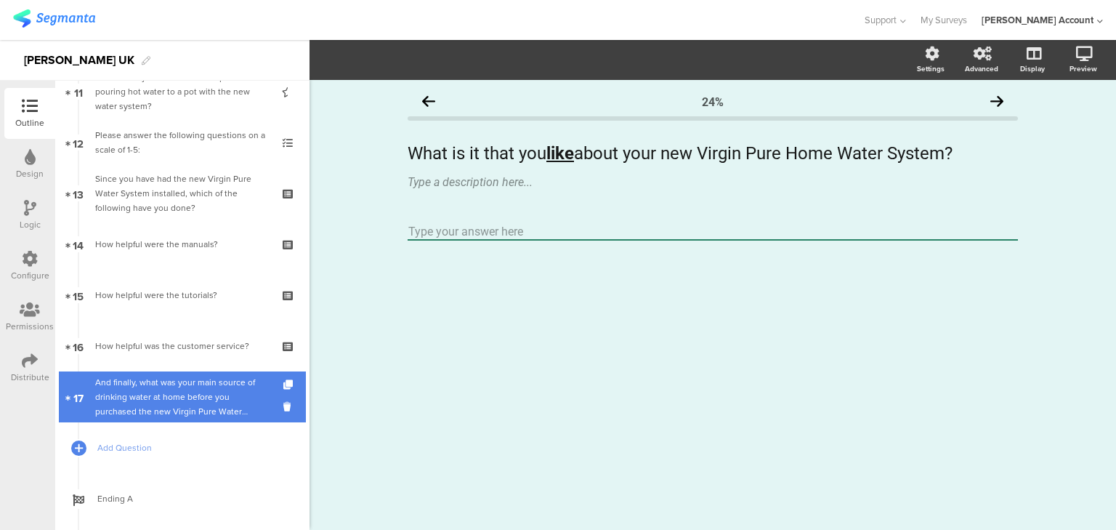
click at [197, 386] on div "And finally, what was your main source of drinking water at home before you pur…" at bounding box center [182, 397] width 174 height 44
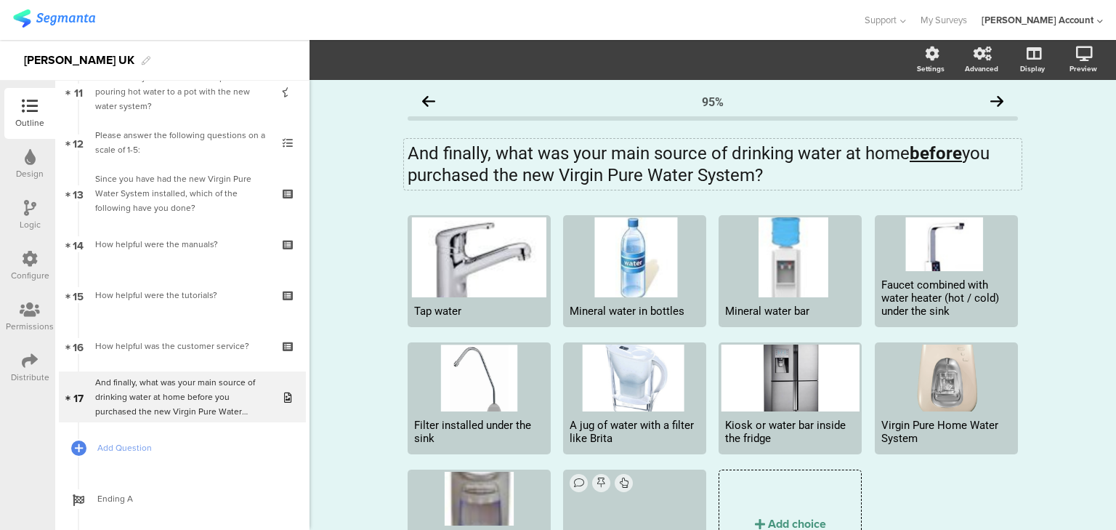
click at [540, 151] on p "And finally, what was your main source of drinking water at home before you pur…" at bounding box center [713, 164] width 611 height 44
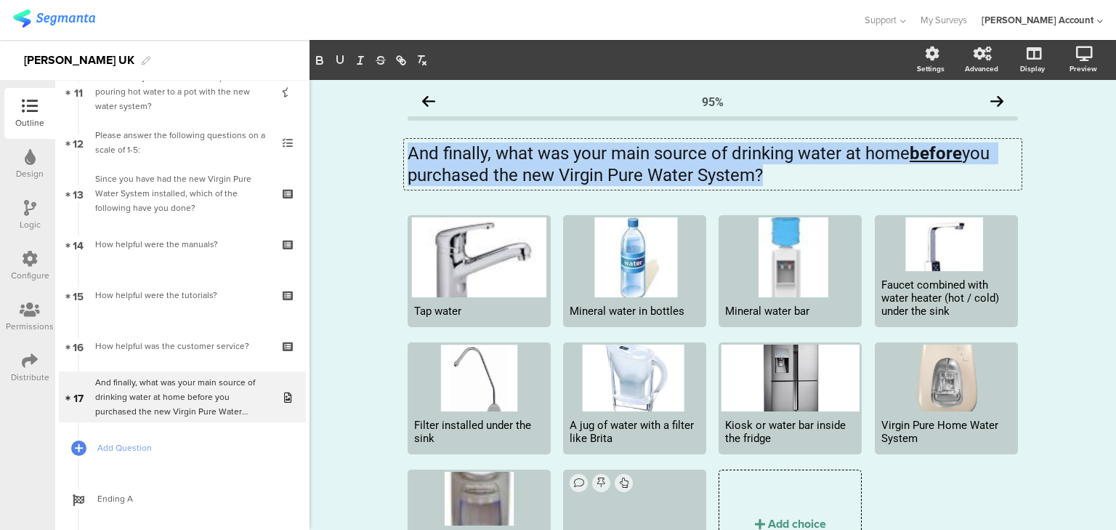
click at [540, 151] on p "And finally, what was your main source of drinking water at home before you pur…" at bounding box center [713, 164] width 611 height 44
copy p "And finally, what was your main source of drinking water at home before you pur…"
